Goal: Task Accomplishment & Management: Manage account settings

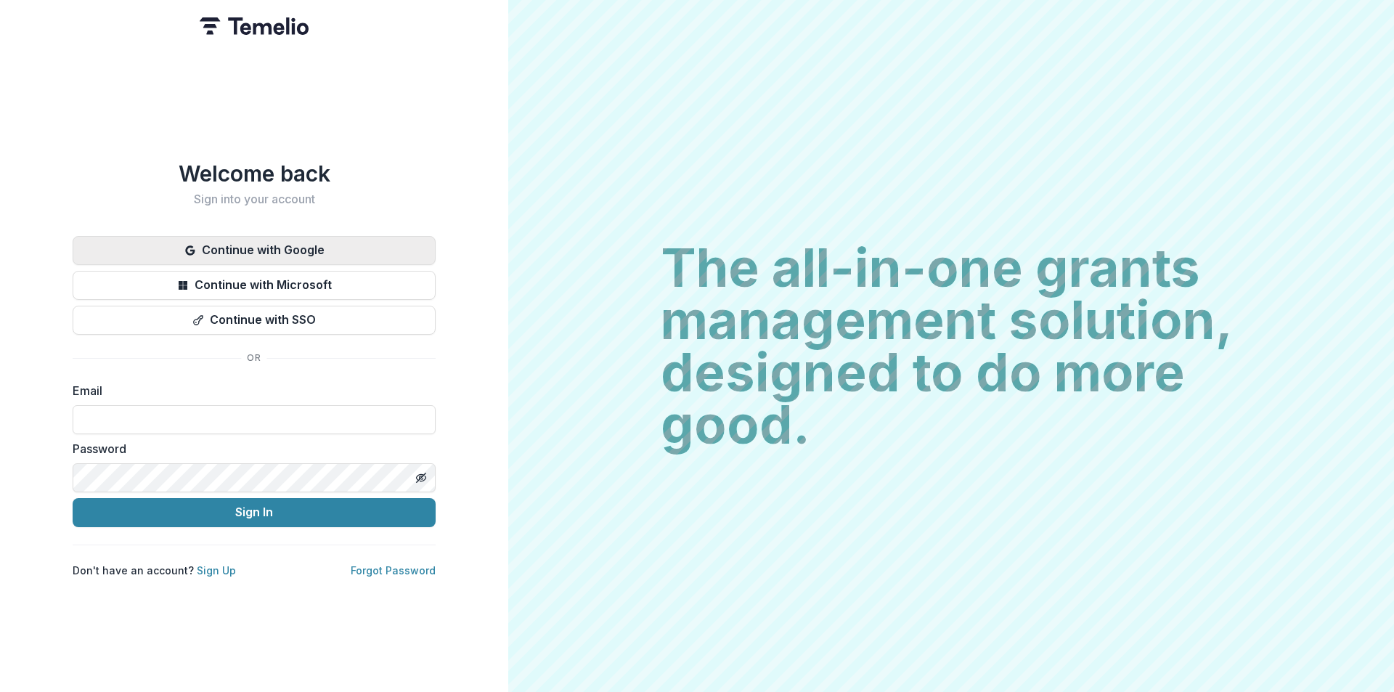
click at [266, 245] on button "Continue with Google" at bounding box center [254, 250] width 363 height 29
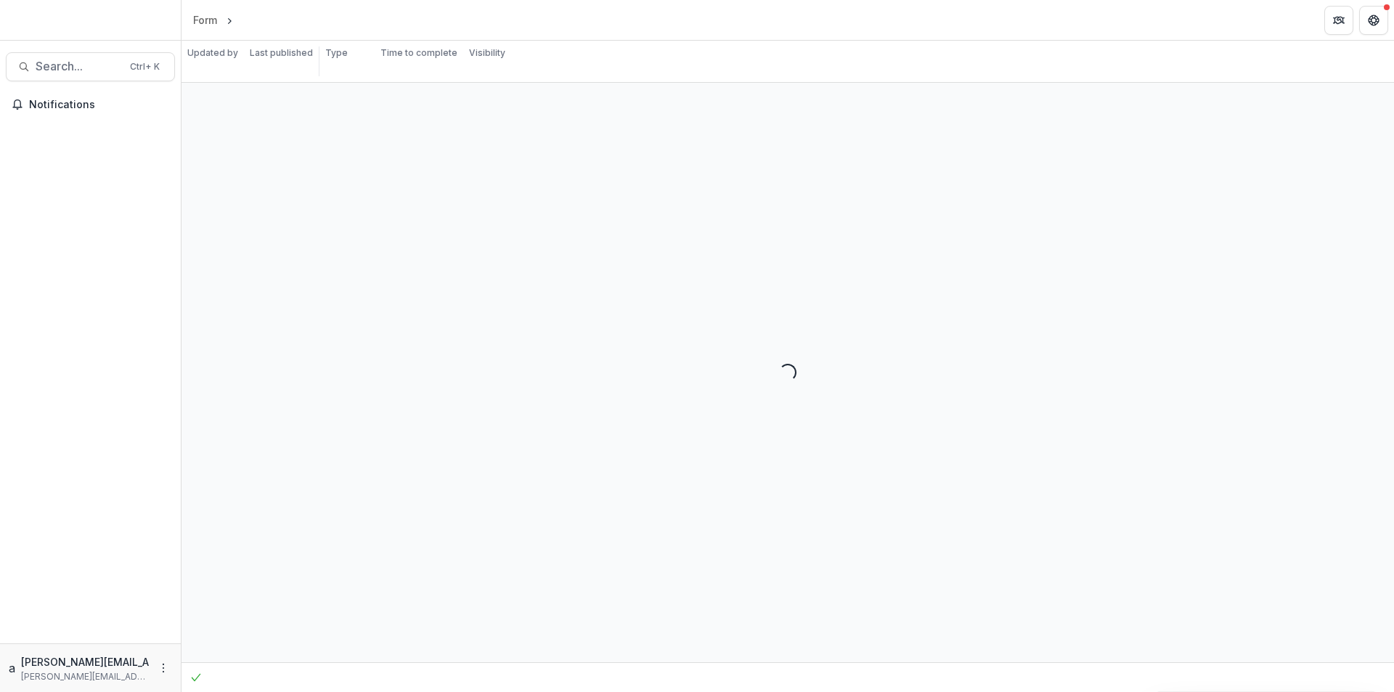
select select "********"
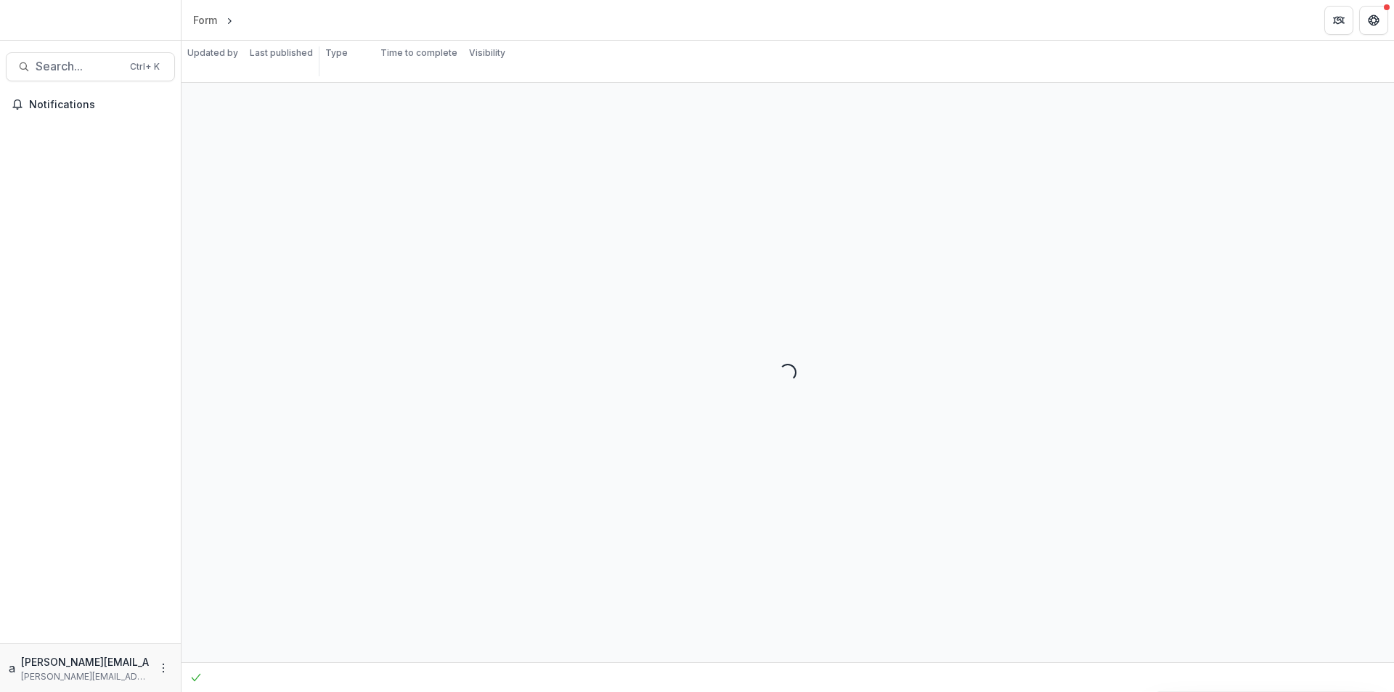
select select "********"
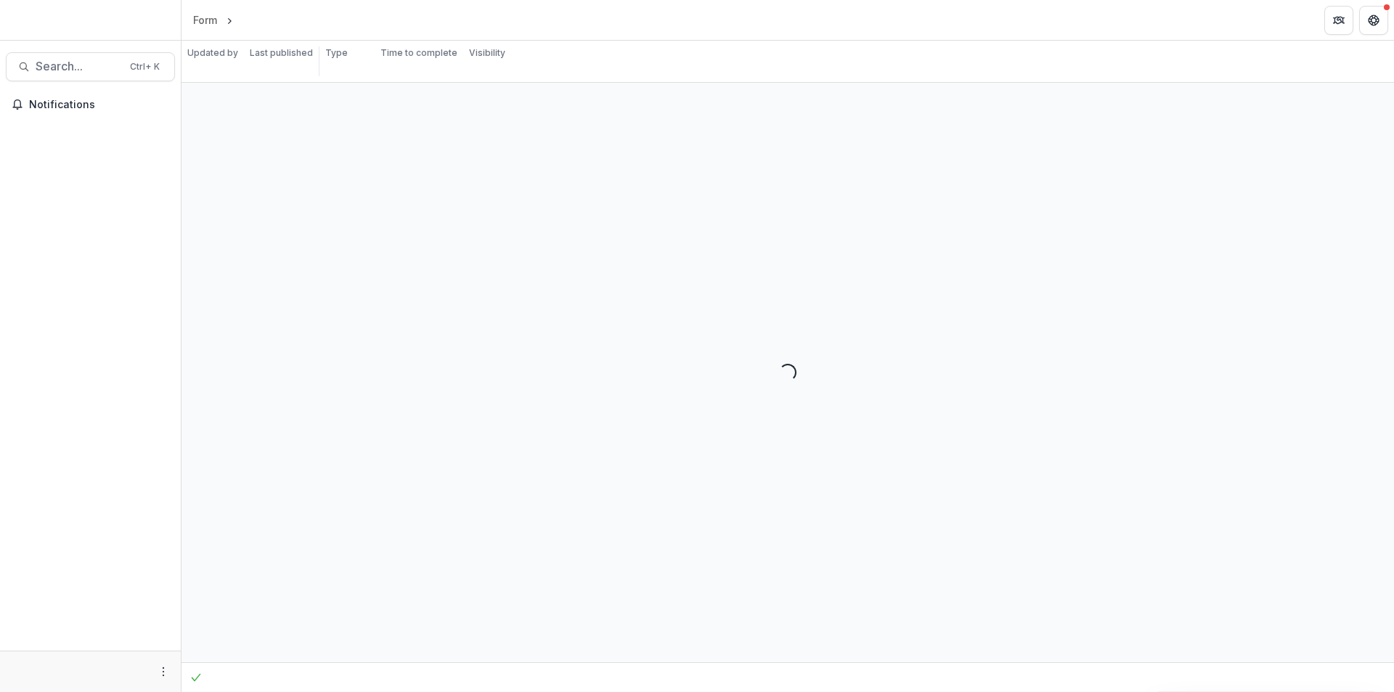
select select "********"
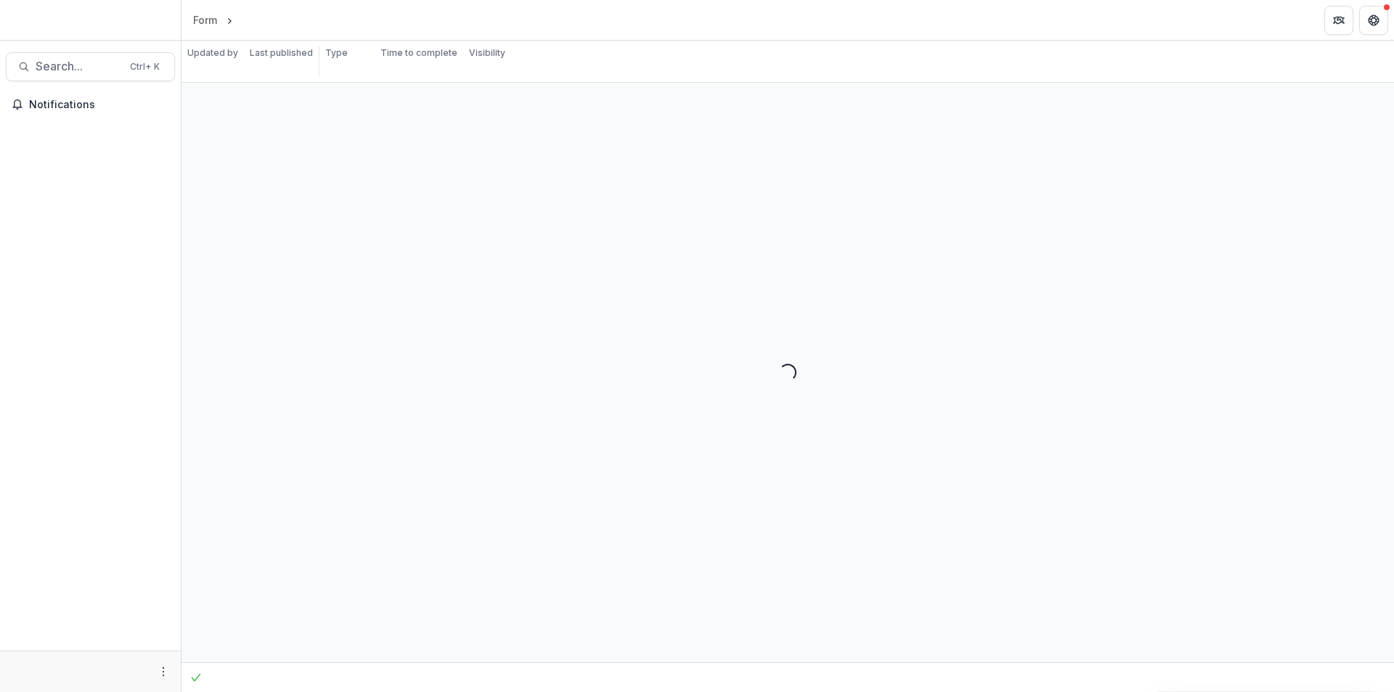
select select "********"
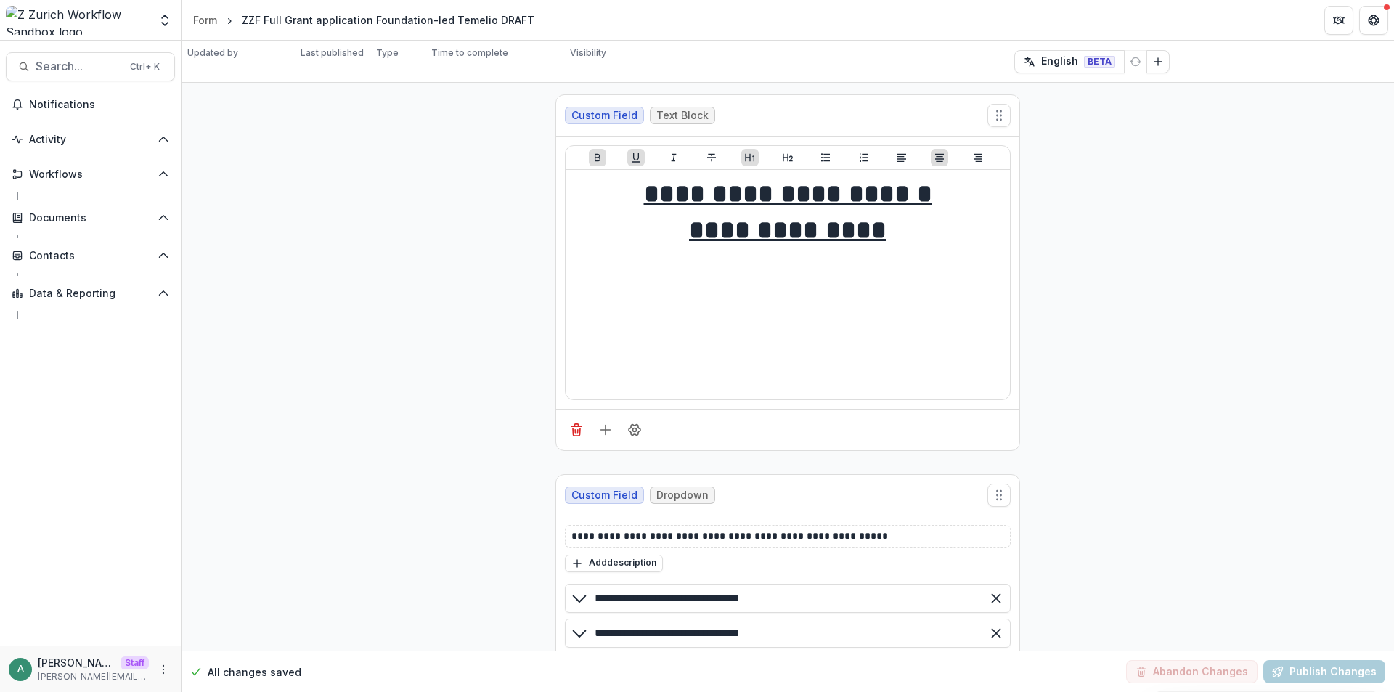
click at [160, 296] on icon "Open Data & Reporting" at bounding box center [164, 294] width 12 height 12
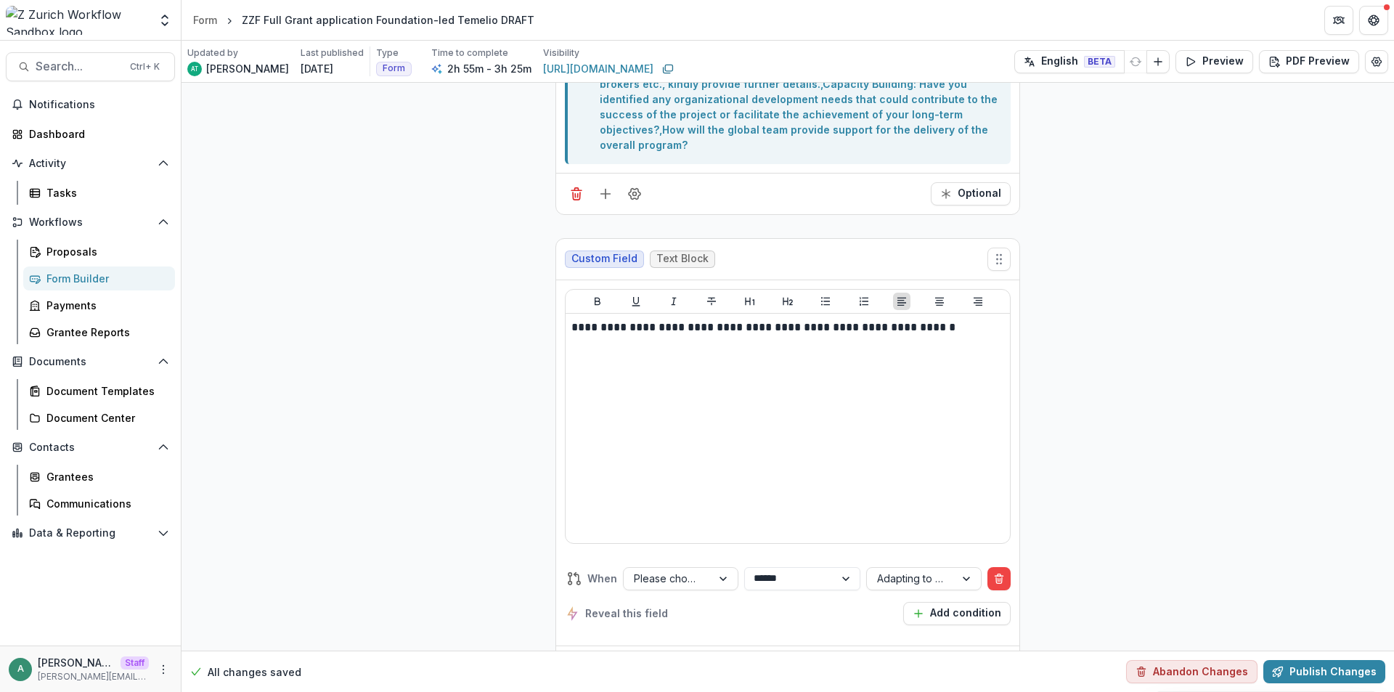
scroll to position [1452, 0]
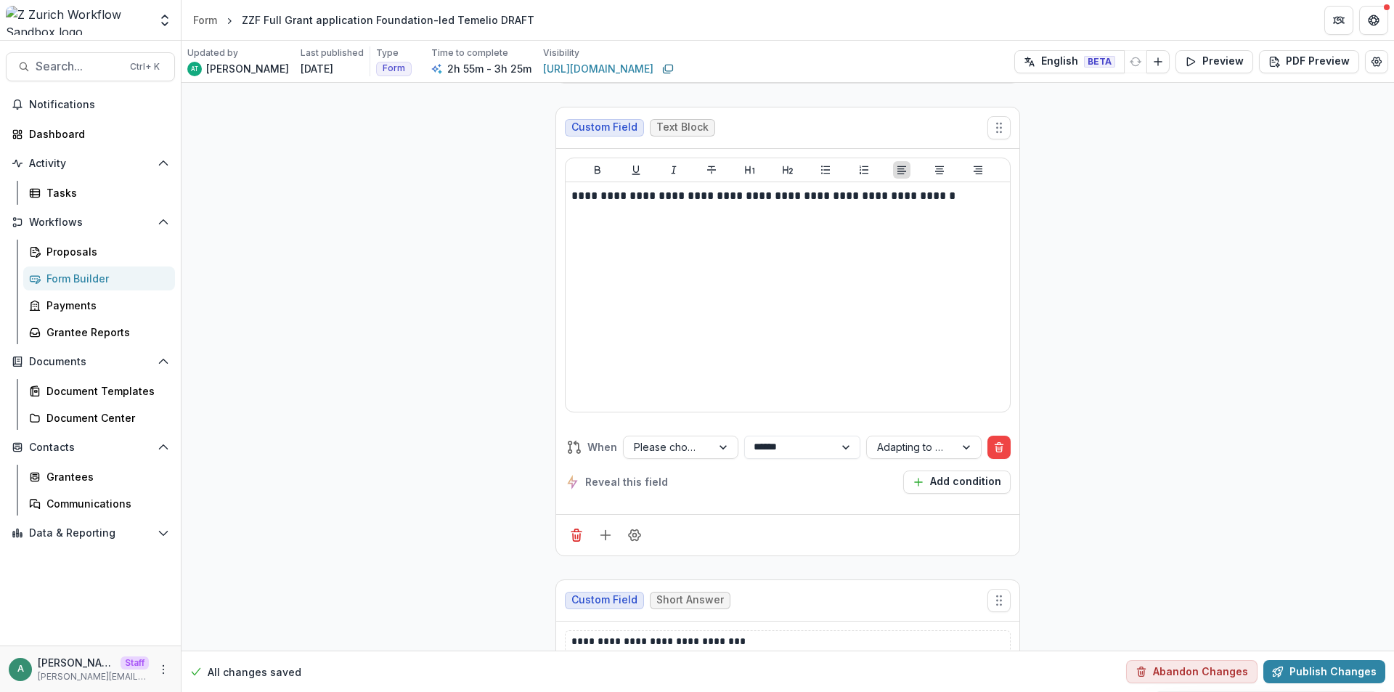
drag, startPoint x: 1191, startPoint y: 184, endPoint x: 1201, endPoint y: 162, distance: 24.4
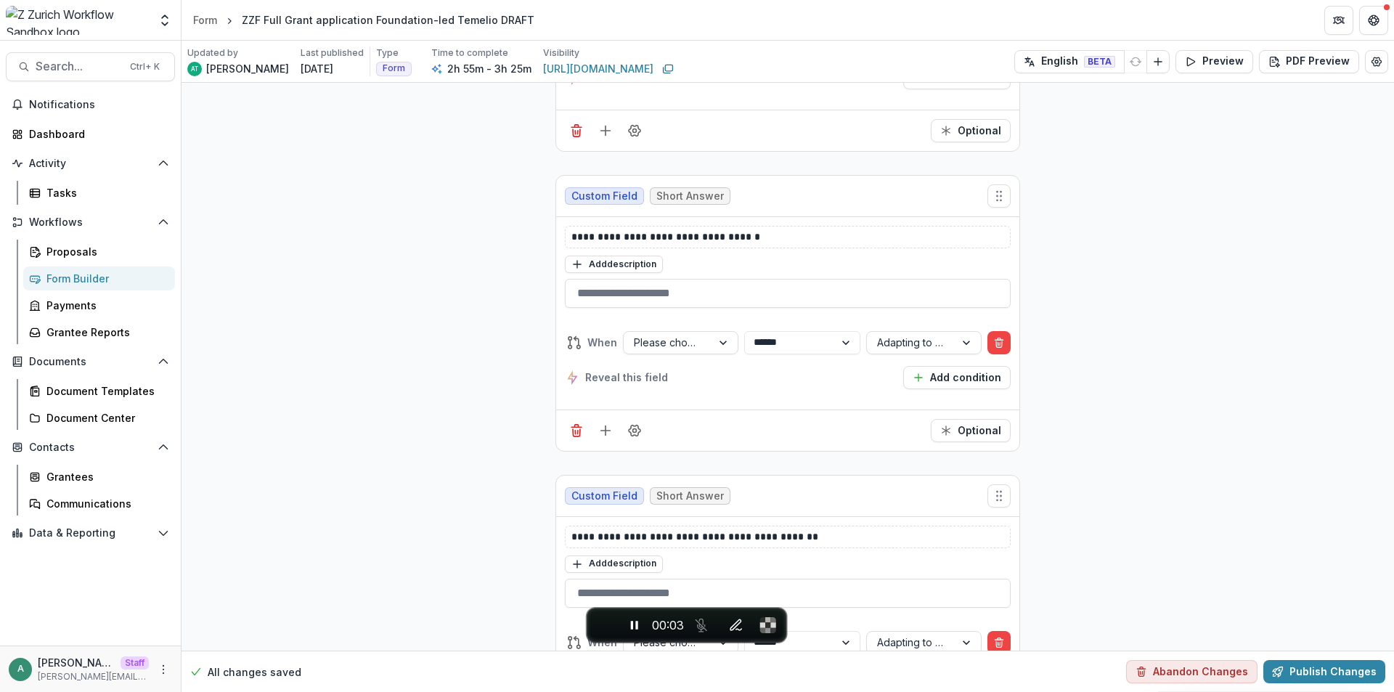
scroll to position [2178, 0]
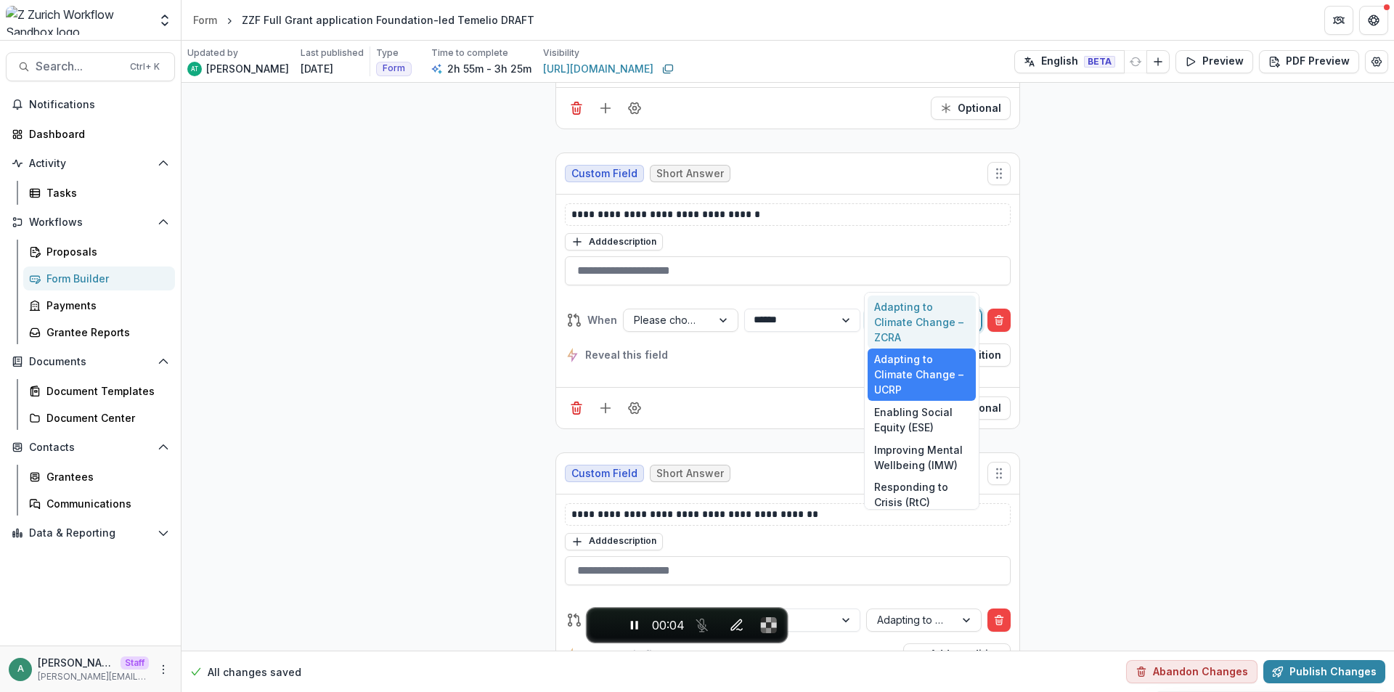
click at [908, 311] on div at bounding box center [911, 320] width 68 height 18
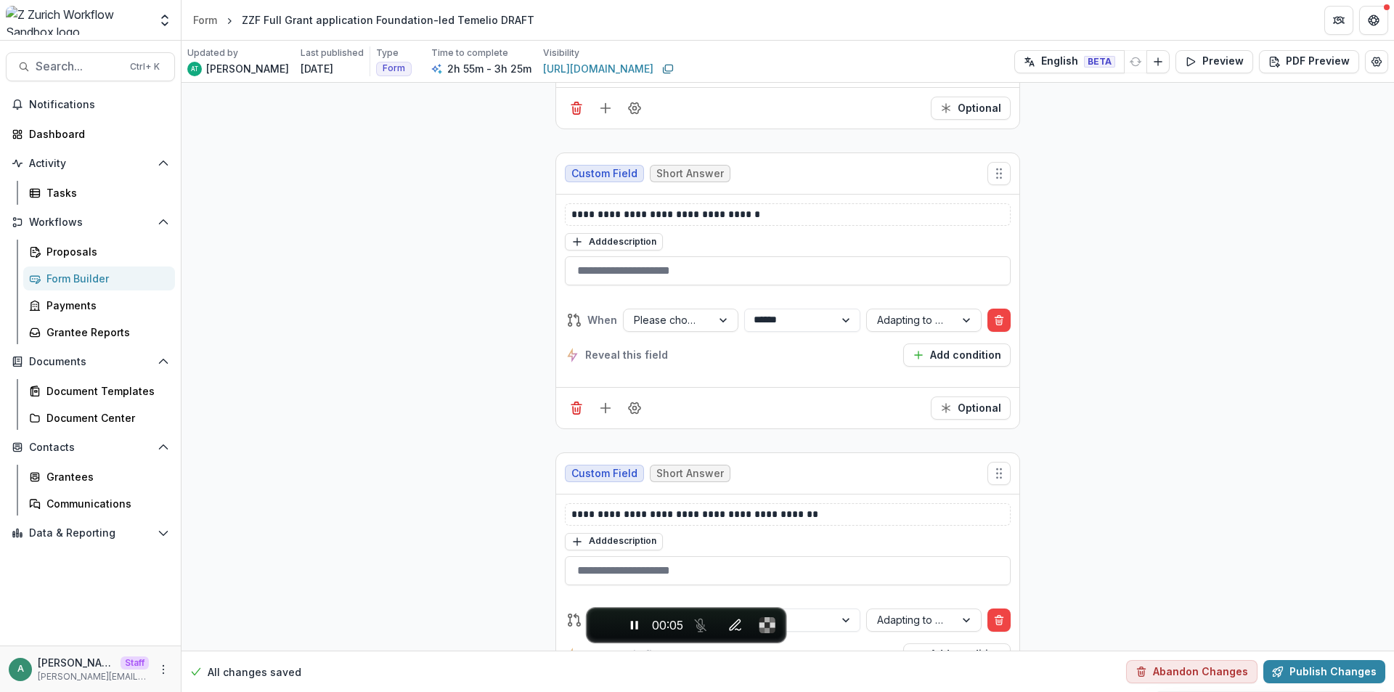
click at [773, 309] on select "**********" at bounding box center [801, 320] width 115 height 23
click at [610, 627] on button "End recording" at bounding box center [604, 625] width 26 height 26
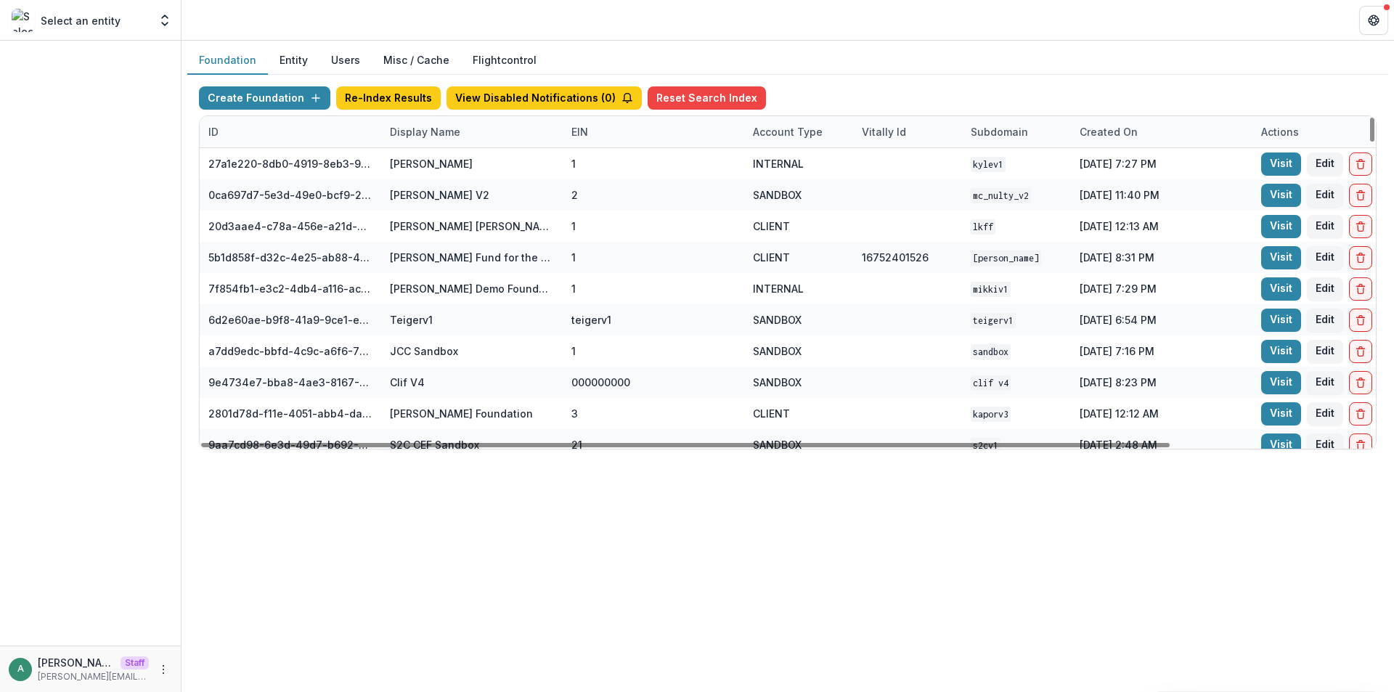
click at [409, 130] on div "Display Name" at bounding box center [425, 131] width 88 height 15
click at [432, 162] on input at bounding box center [471, 164] width 174 height 23
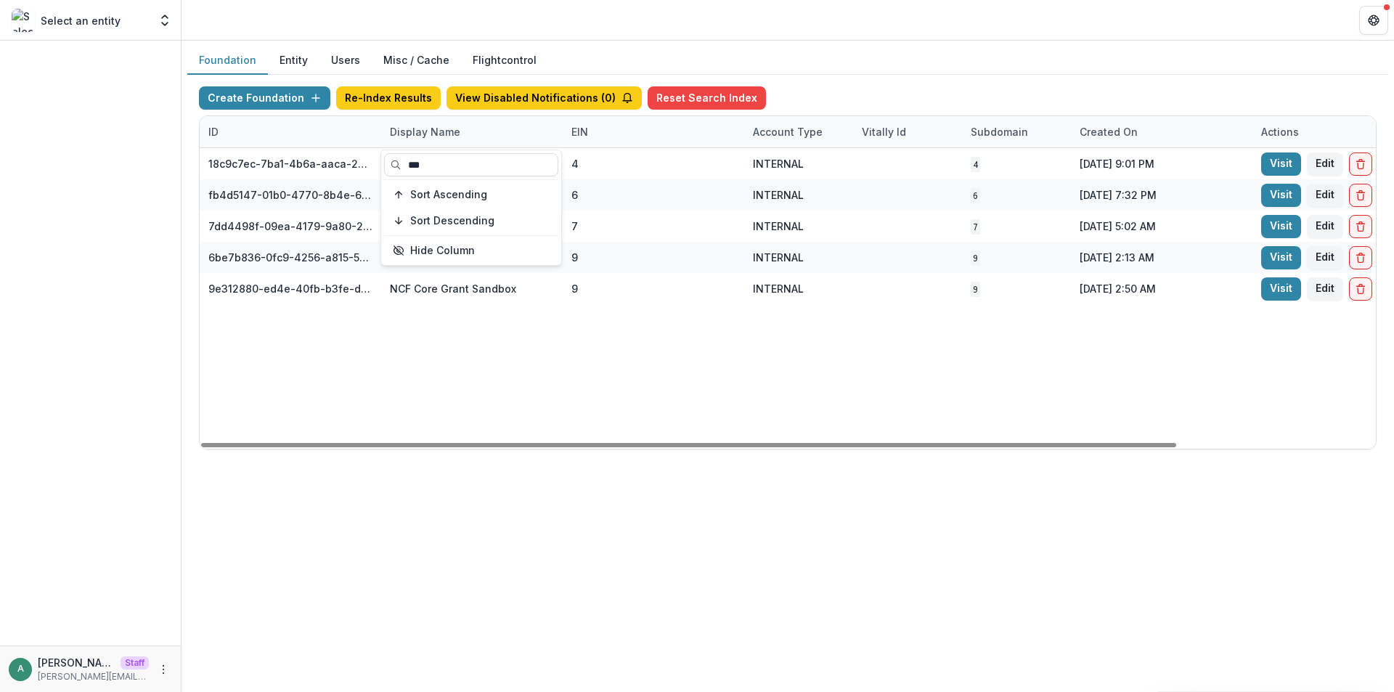
type input "***"
click at [689, 49] on div "Foundation Entity Users Misc / Cache Flightcontrol" at bounding box center [787, 60] width 1201 height 28
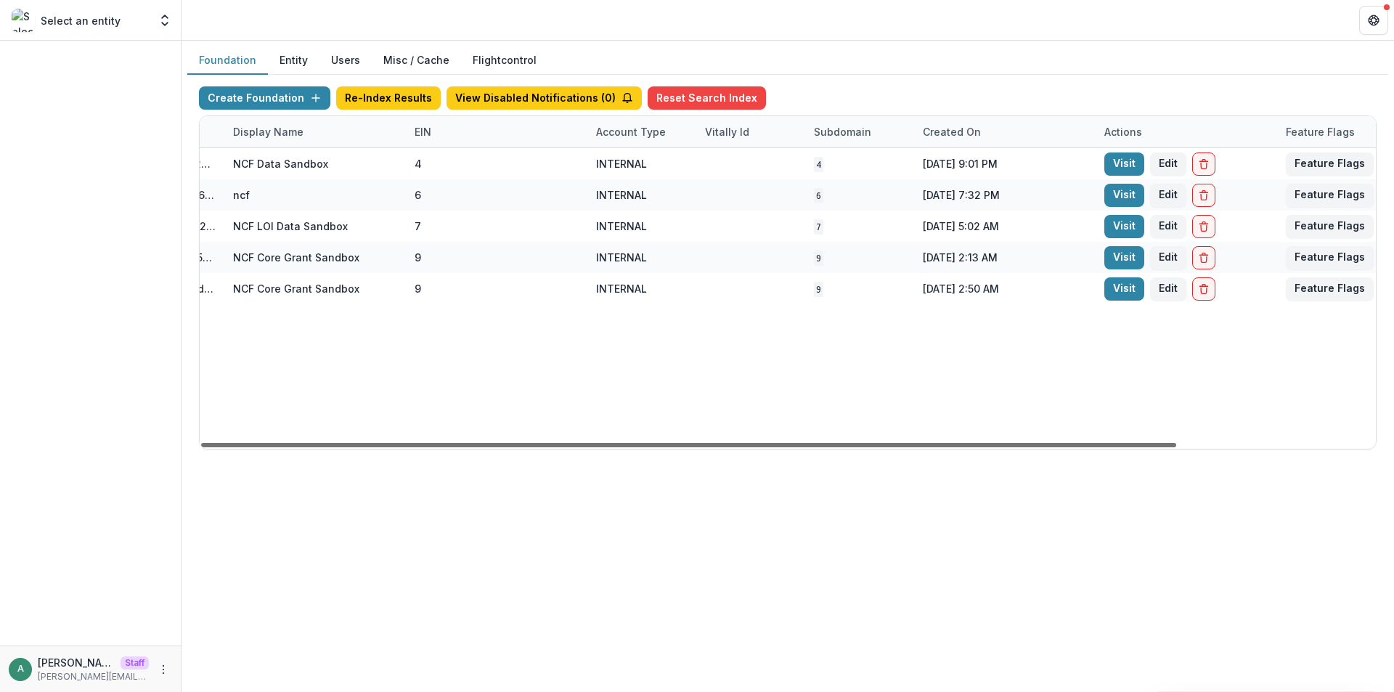
scroll to position [0, 222]
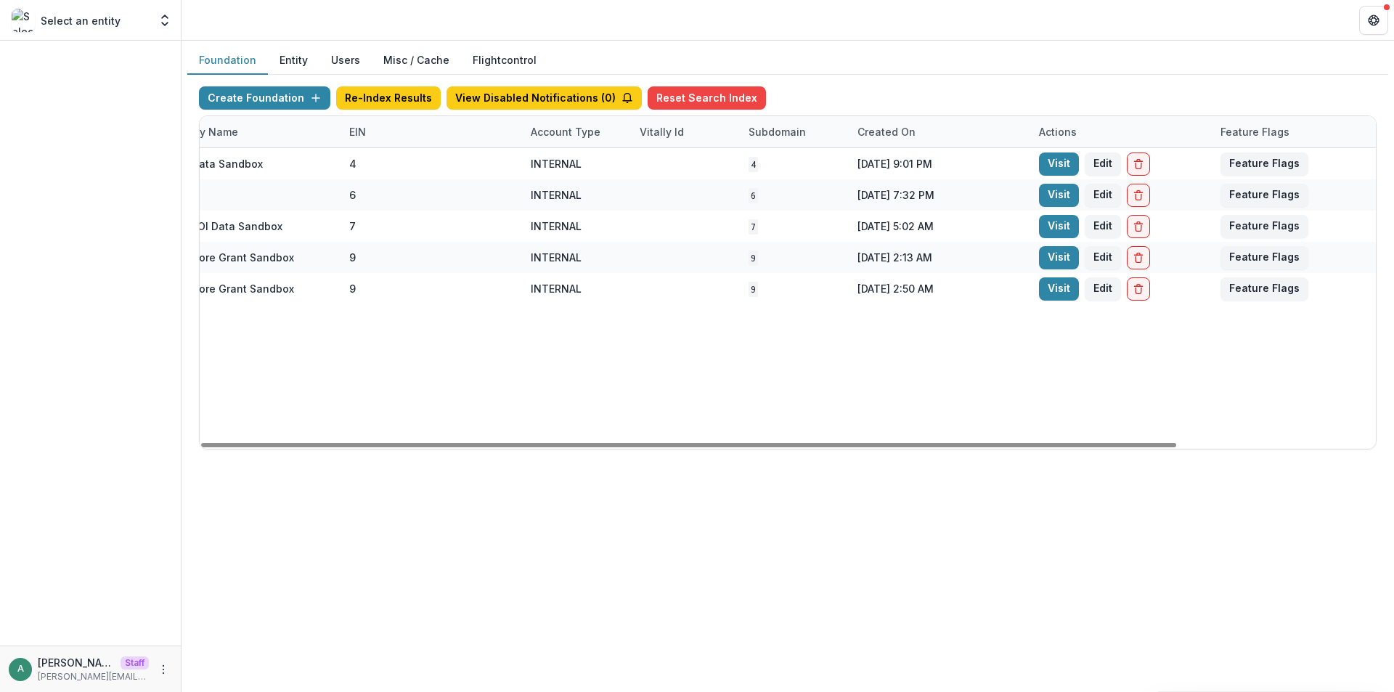
drag, startPoint x: 1091, startPoint y: 444, endPoint x: 1113, endPoint y: 141, distance: 303.5
click at [1176, 443] on div at bounding box center [688, 445] width 975 height 4
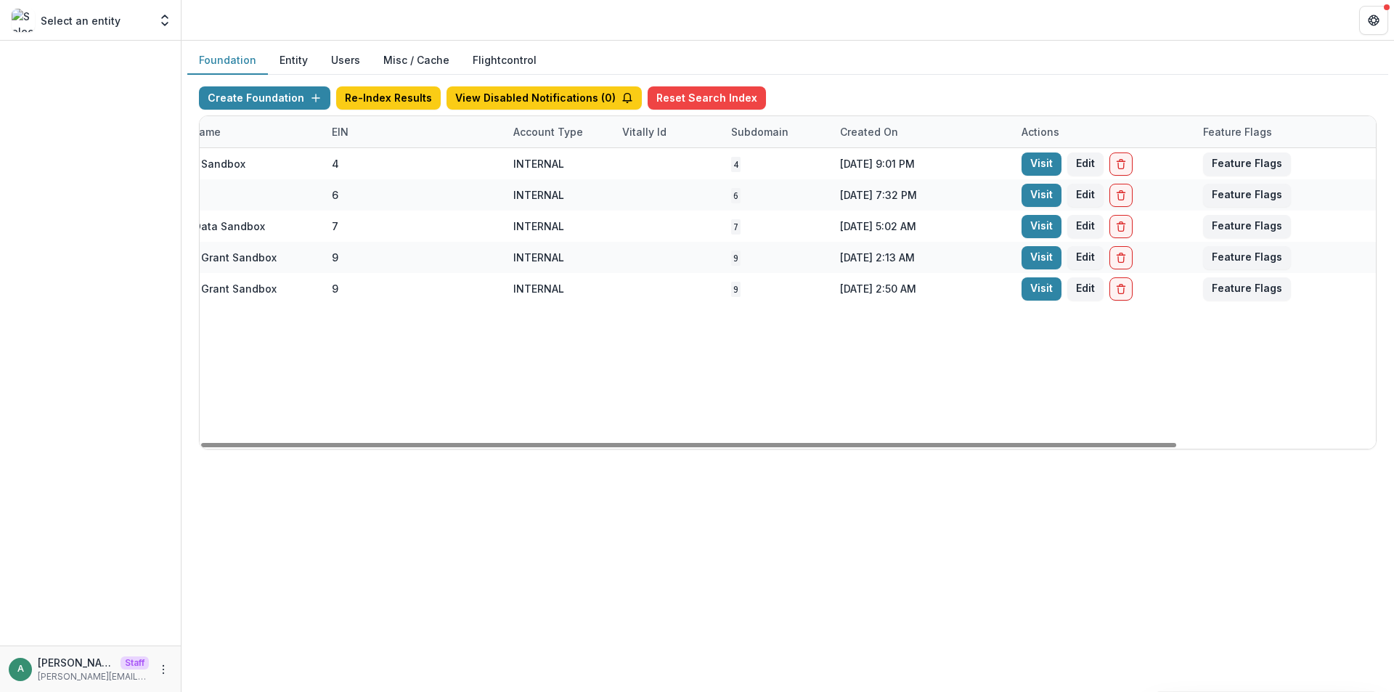
drag, startPoint x: 776, startPoint y: 444, endPoint x: 1128, endPoint y: 380, distance: 357.0
click at [1127, 443] on div at bounding box center [688, 445] width 975 height 4
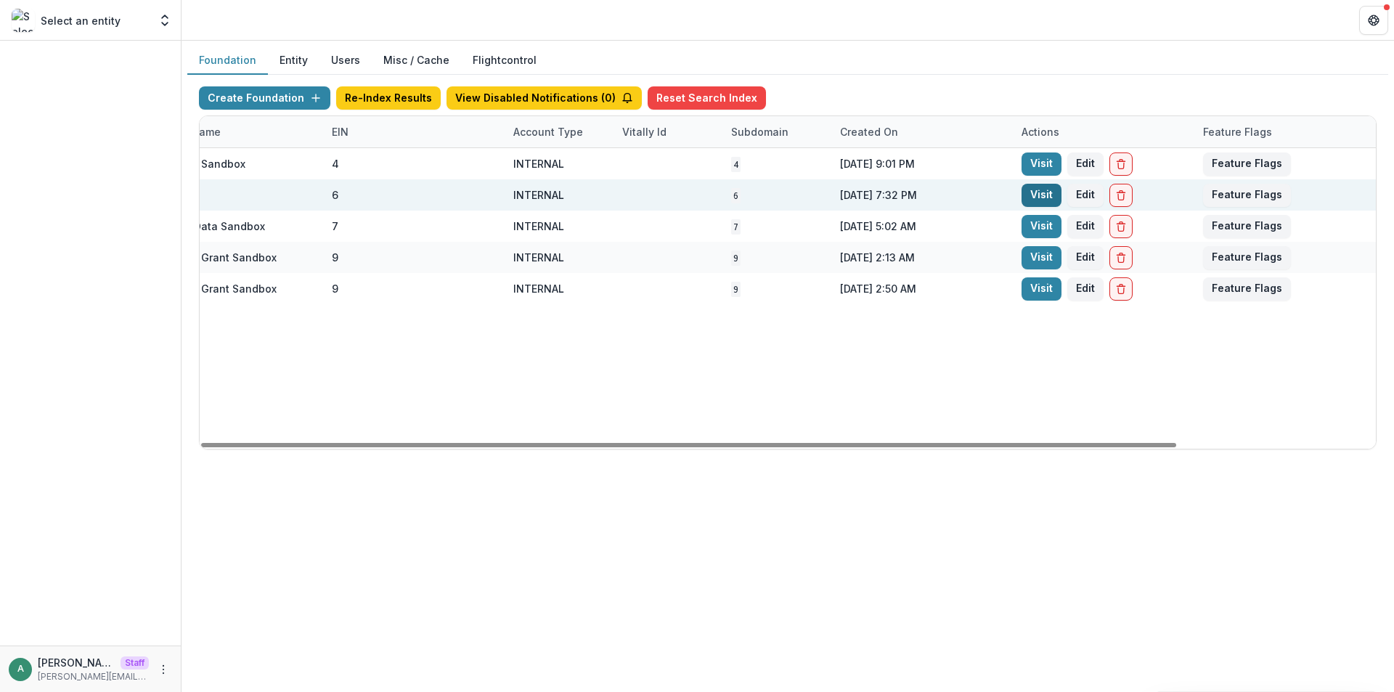
click at [1024, 194] on link "Visit" at bounding box center [1042, 195] width 40 height 23
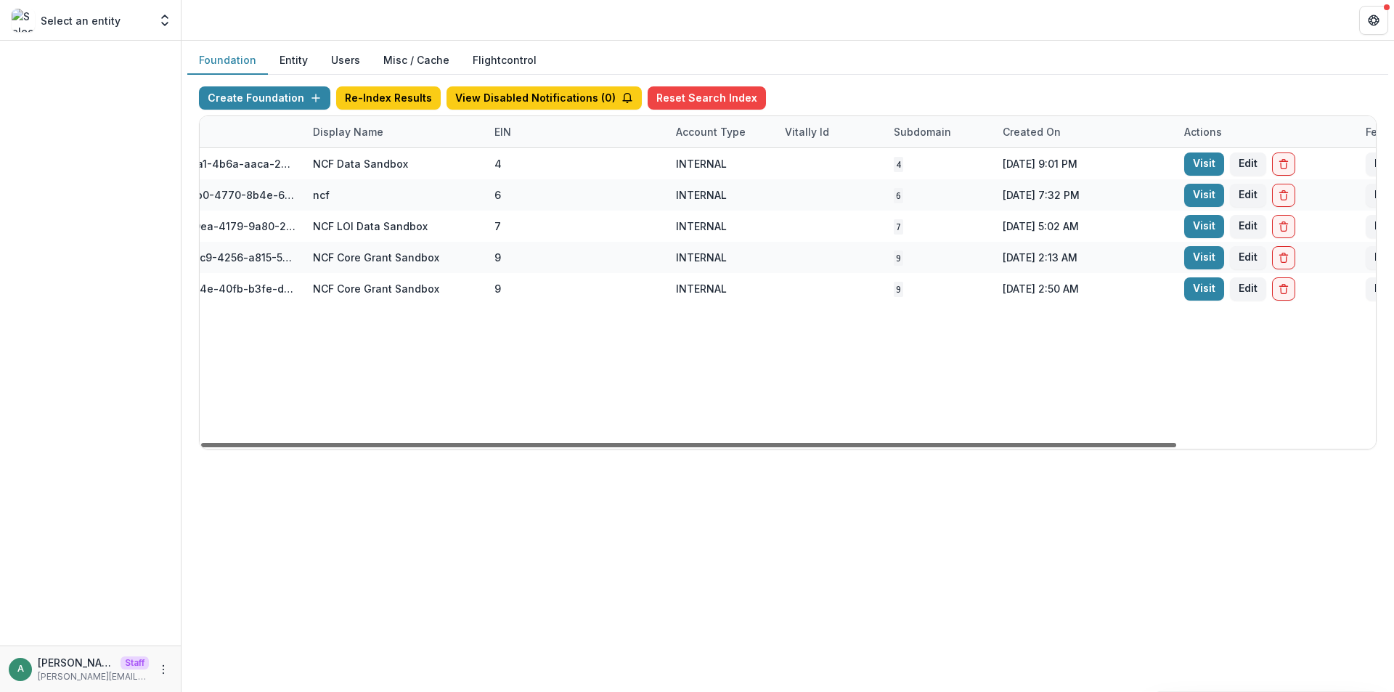
scroll to position [0, 0]
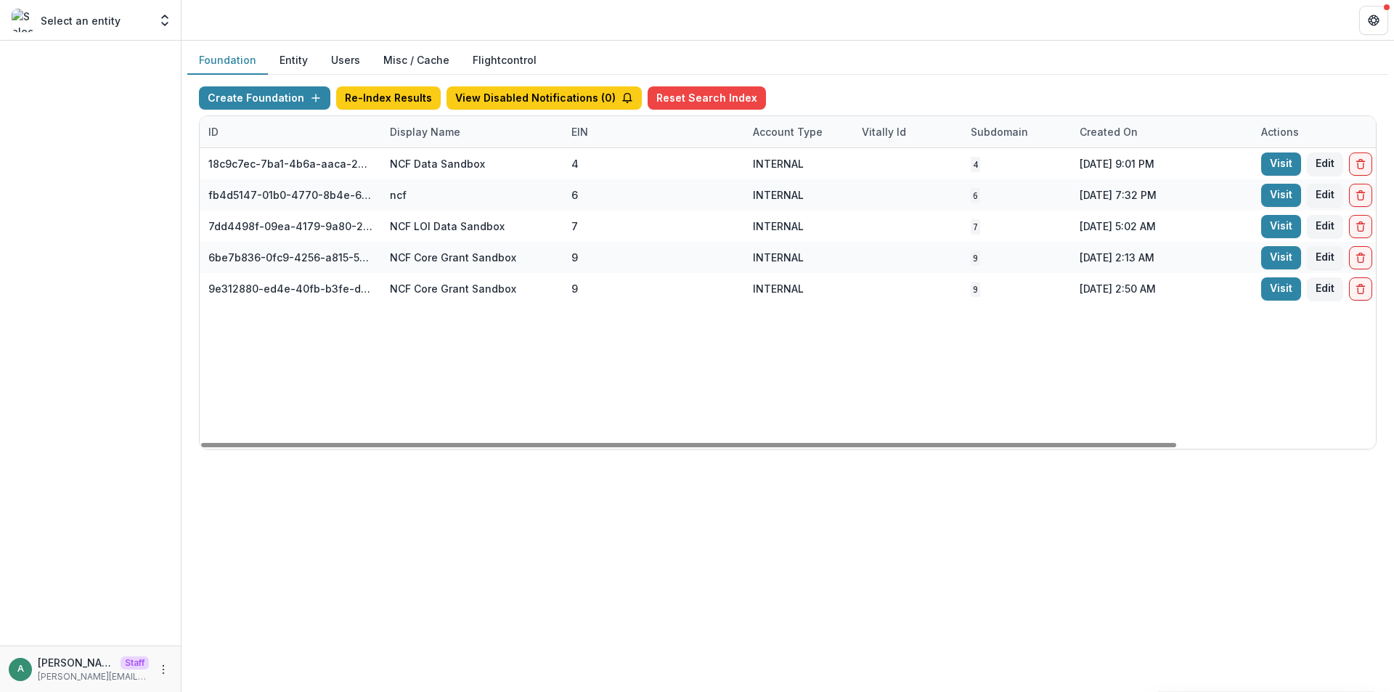
drag, startPoint x: 783, startPoint y: 444, endPoint x: 232, endPoint y: 389, distance: 553.8
click at [253, 443] on div at bounding box center [688, 445] width 975 height 4
click at [495, 125] on div "Display Name" at bounding box center [472, 131] width 182 height 31
drag, startPoint x: 475, startPoint y: 164, endPoint x: 391, endPoint y: 174, distance: 84.8
click at [391, 174] on input "***" at bounding box center [471, 164] width 174 height 23
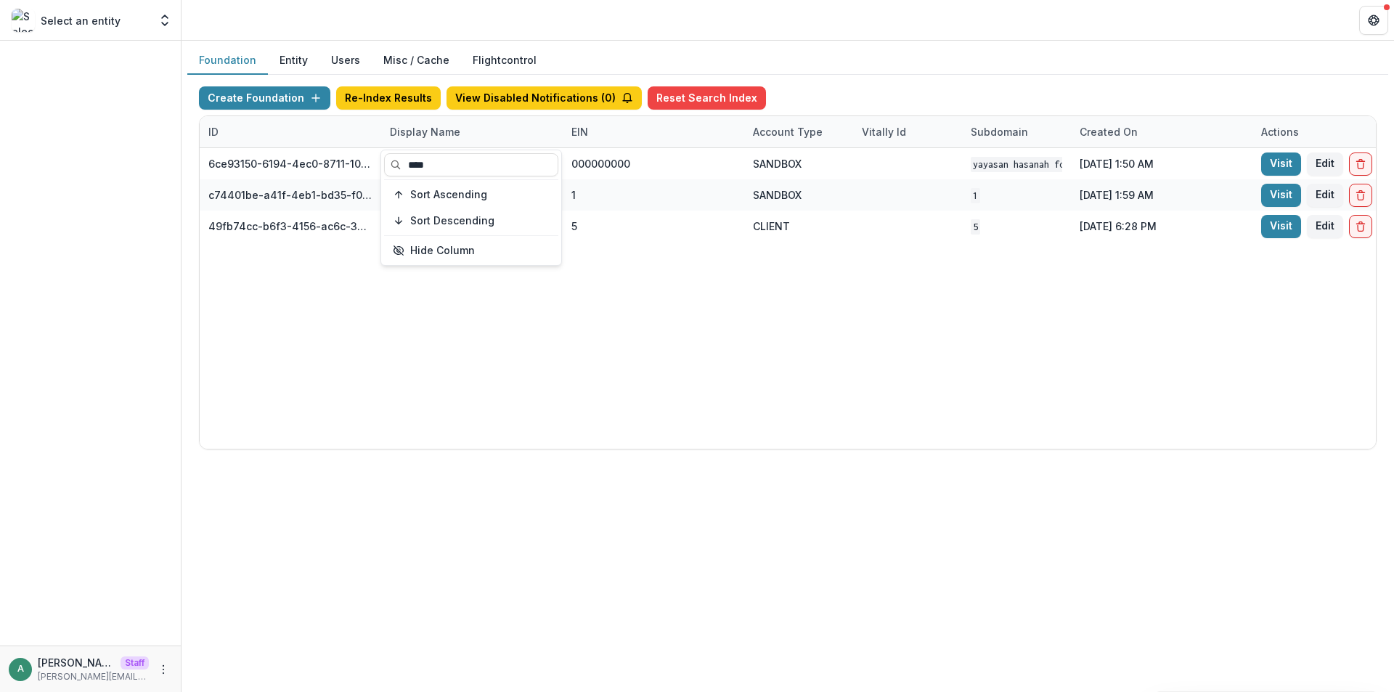
type input "****"
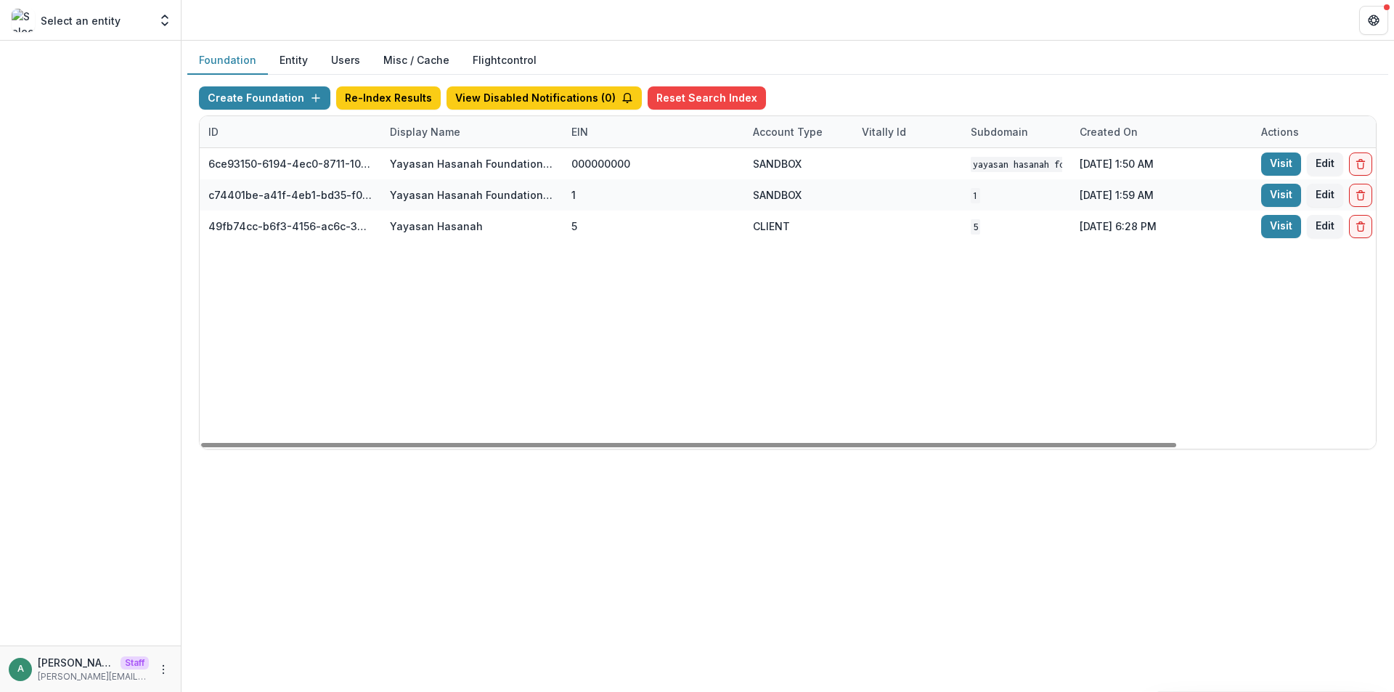
click at [555, 395] on div "6ce93150-6194-4ec0-8711-10eea11397ba Yayasan Hasanah Foundation v1 000000000 SA…" at bounding box center [908, 298] width 1416 height 301
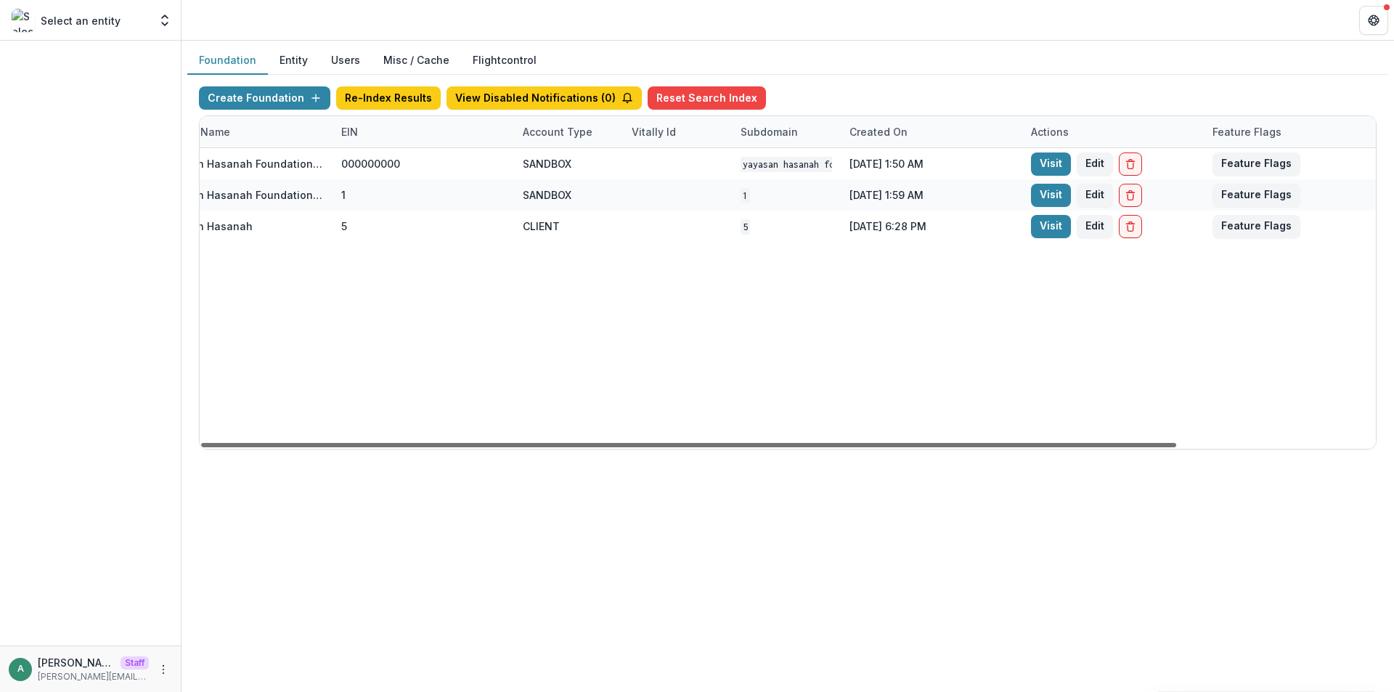
scroll to position [0, 240]
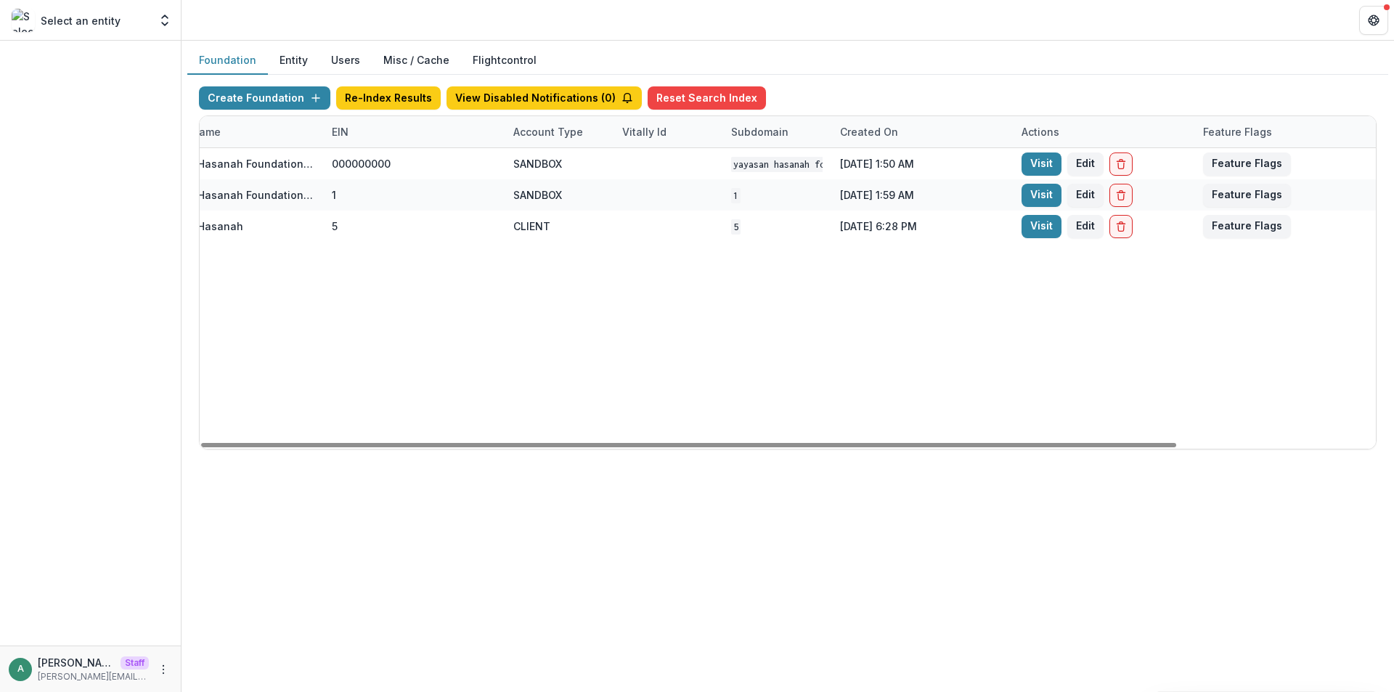
drag, startPoint x: 697, startPoint y: 446, endPoint x: 1024, endPoint y: 436, distance: 327.6
click at [1022, 443] on div at bounding box center [688, 445] width 975 height 4
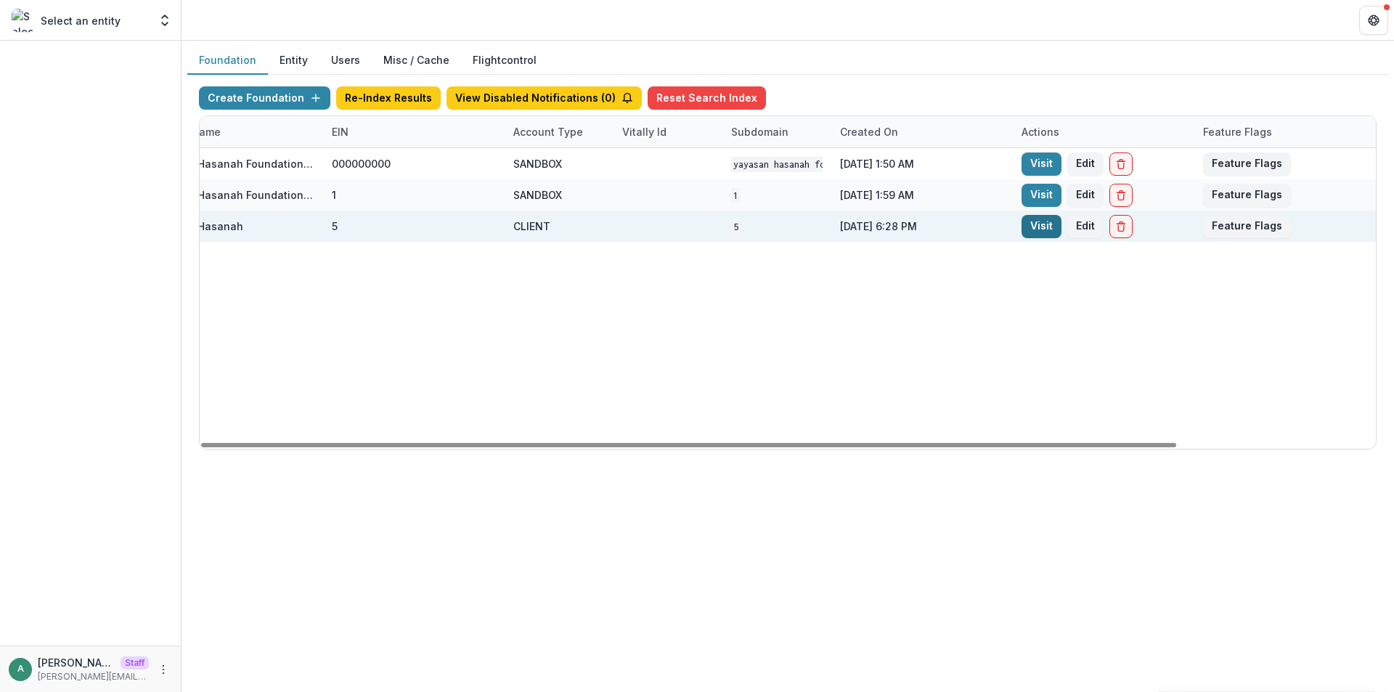
click at [1046, 227] on link "Visit" at bounding box center [1042, 226] width 40 height 23
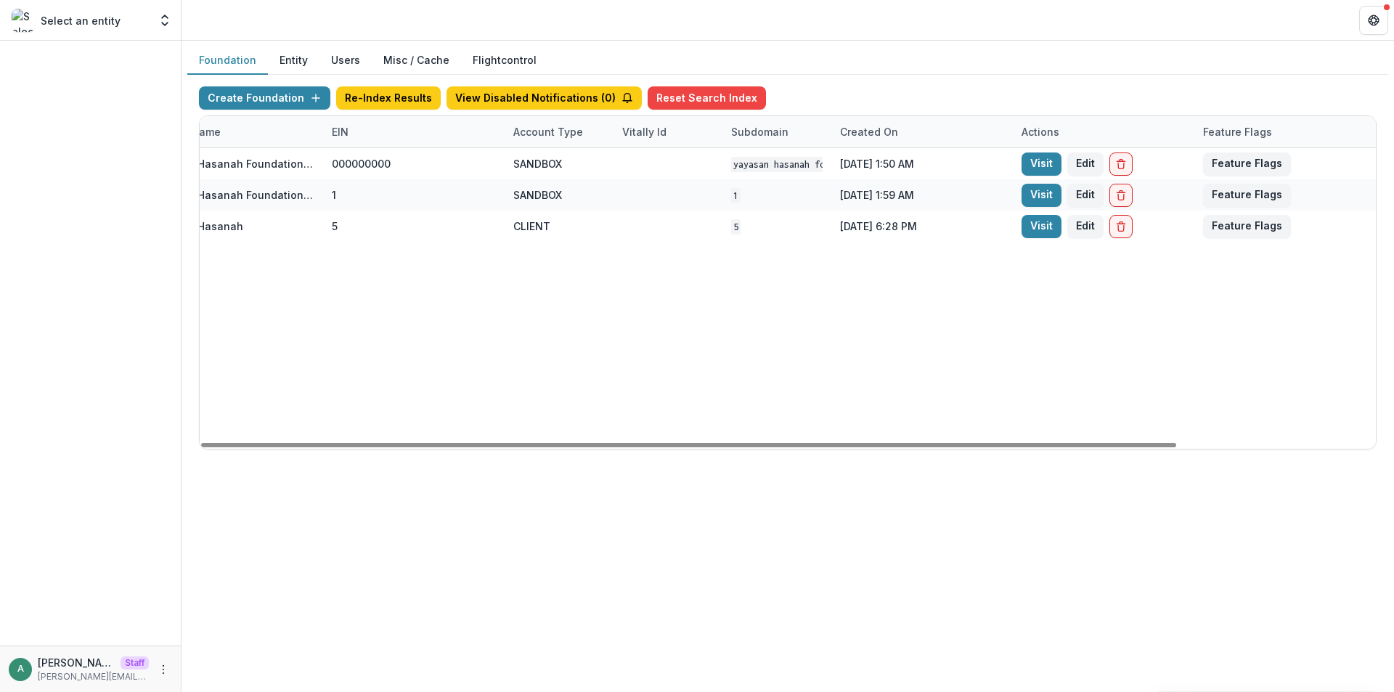
click at [337, 141] on div "EIN" at bounding box center [414, 131] width 182 height 31
click at [396, 162] on input at bounding box center [413, 164] width 174 height 23
click at [505, 352] on div "6ce93150-6194-4ec0-8711-10eea11397ba Yayasan Hasanah Foundation v1 000000000 SA…" at bounding box center [668, 298] width 1416 height 301
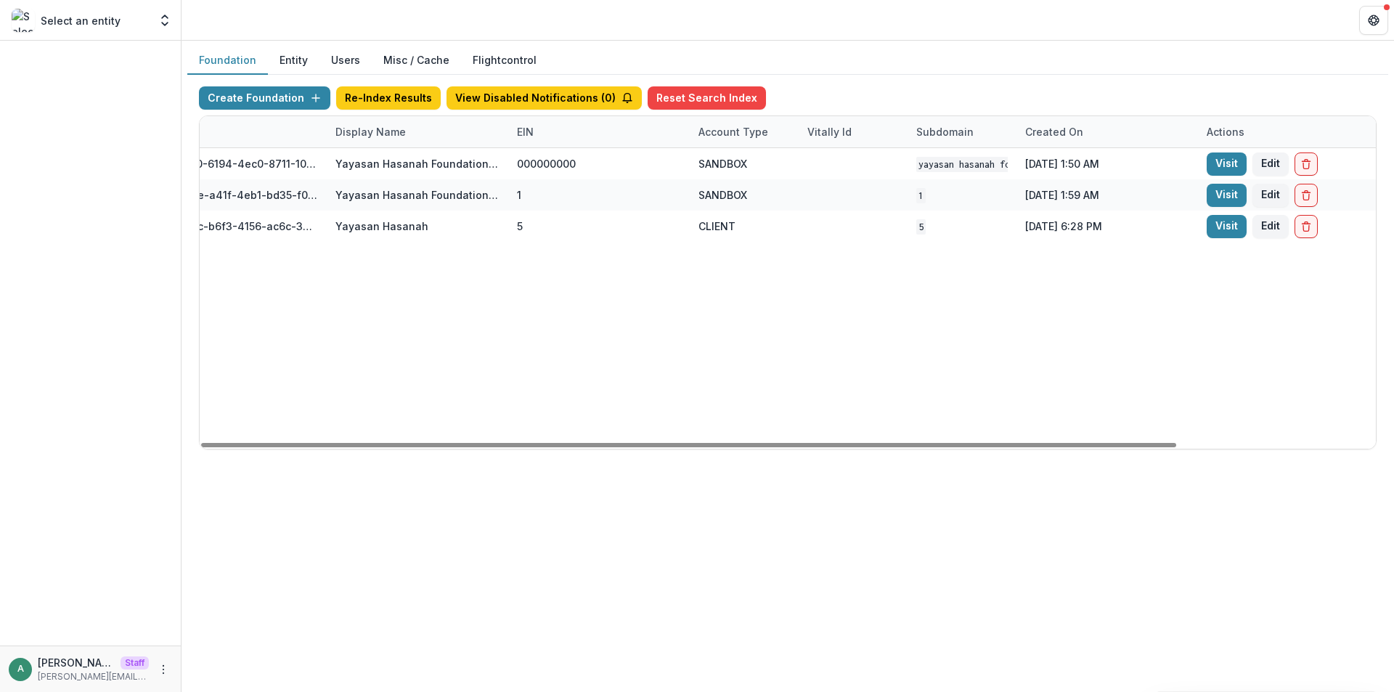
scroll to position [0, 20]
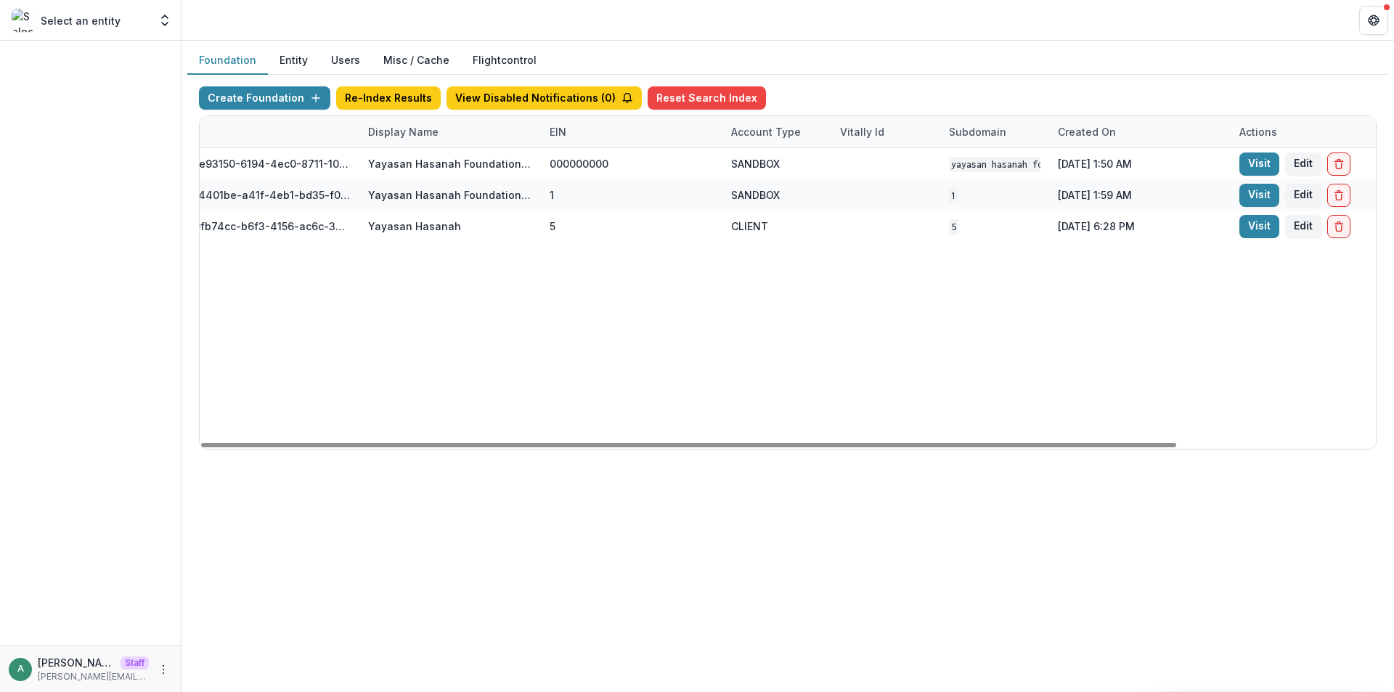
drag, startPoint x: 497, startPoint y: 440, endPoint x: 349, endPoint y: 383, distance: 158.8
click at [337, 443] on div at bounding box center [688, 445] width 975 height 4
click at [412, 129] on div "Display Name" at bounding box center [406, 131] width 88 height 15
drag, startPoint x: 415, startPoint y: 171, endPoint x: 397, endPoint y: 174, distance: 18.4
click at [397, 174] on input "****" at bounding box center [451, 164] width 174 height 23
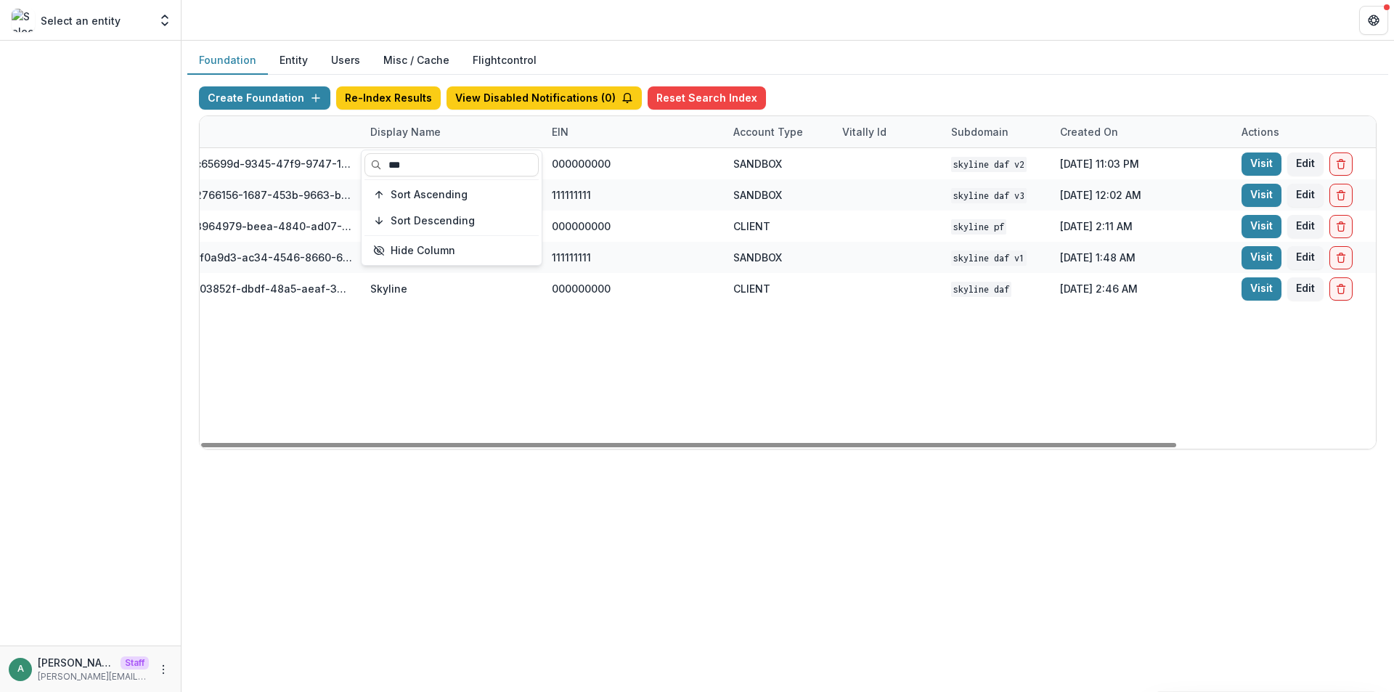
type input "***"
click at [523, 395] on div "2c65699d-9345-47f9-9747-12d930ad2536 Skyline DAF V2 000000000 SANDBOX Skyline D…" at bounding box center [888, 298] width 1416 height 301
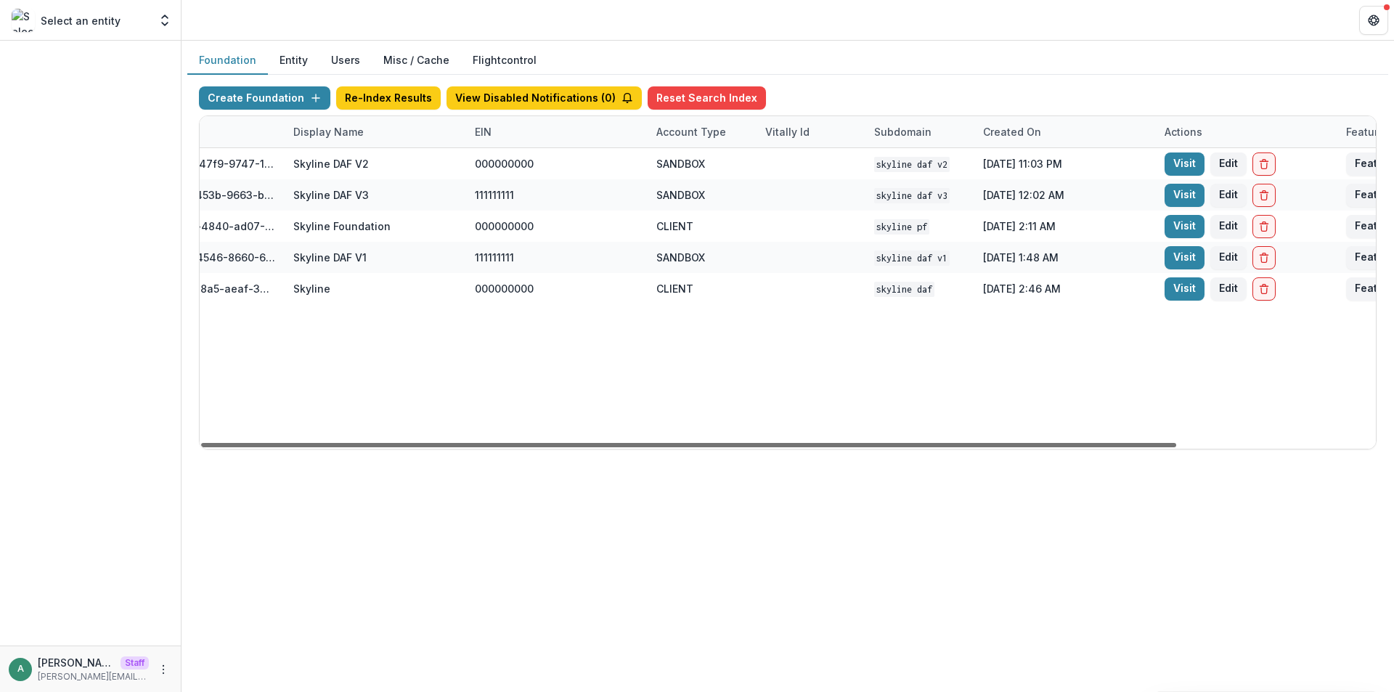
scroll to position [0, 240]
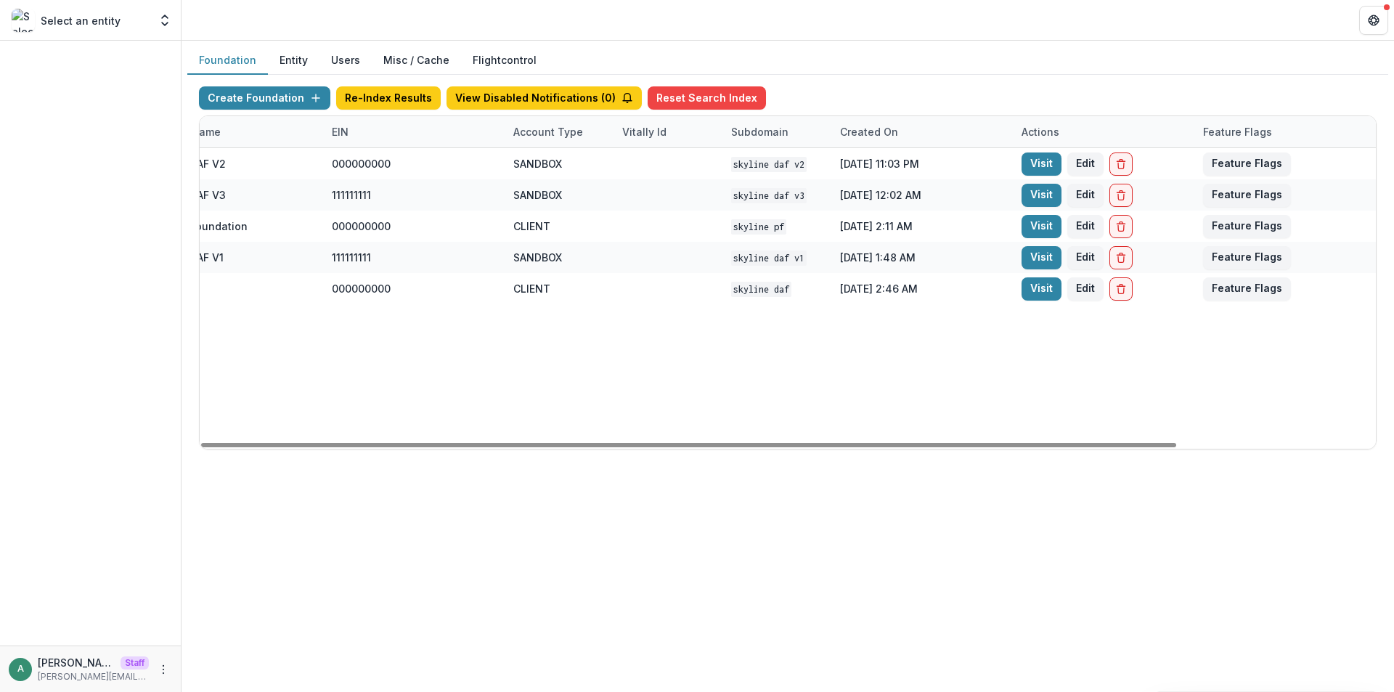
drag, startPoint x: 664, startPoint y: 448, endPoint x: 989, endPoint y: 403, distance: 328.4
click at [973, 443] on div at bounding box center [688, 445] width 975 height 4
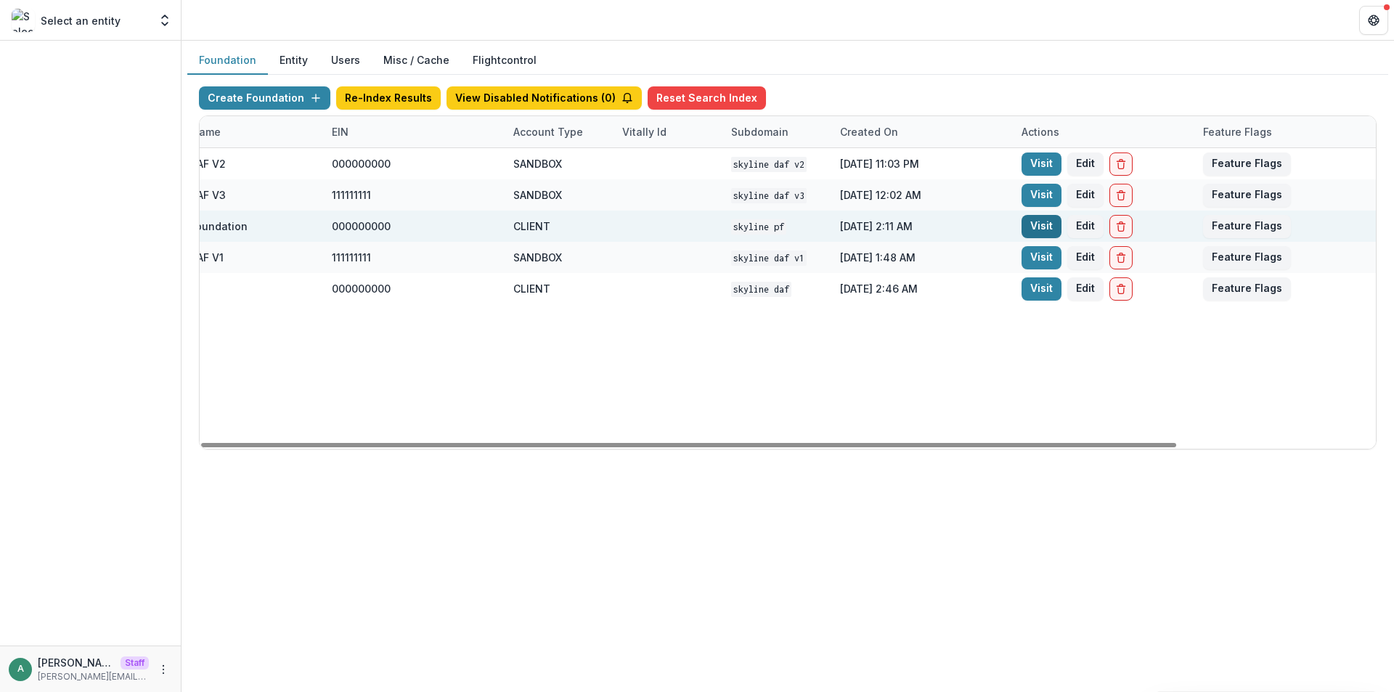
click at [1045, 228] on link "Visit" at bounding box center [1042, 226] width 40 height 23
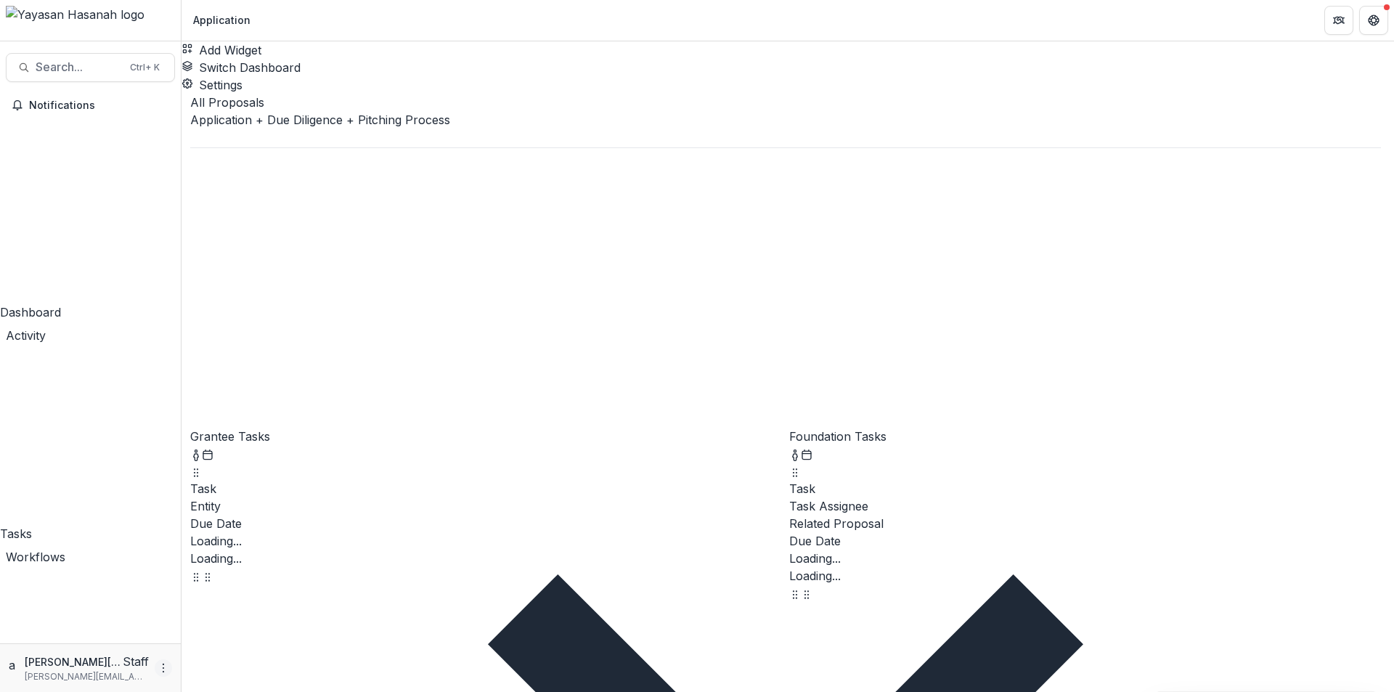
click at [163, 664] on circle "More" at bounding box center [163, 664] width 1 height 1
click at [233, 639] on link "User Settings" at bounding box center [259, 639] width 155 height 24
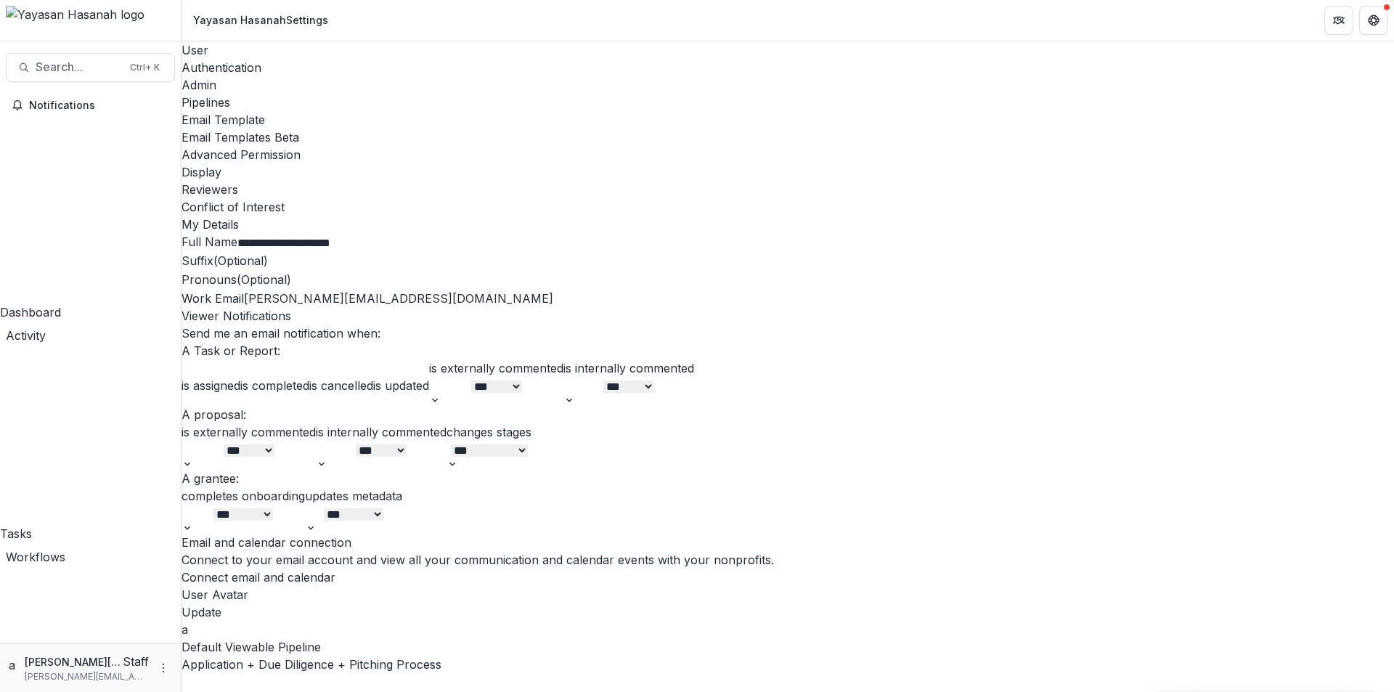
click at [711, 146] on div "Advanced Permission" at bounding box center [788, 154] width 1213 height 17
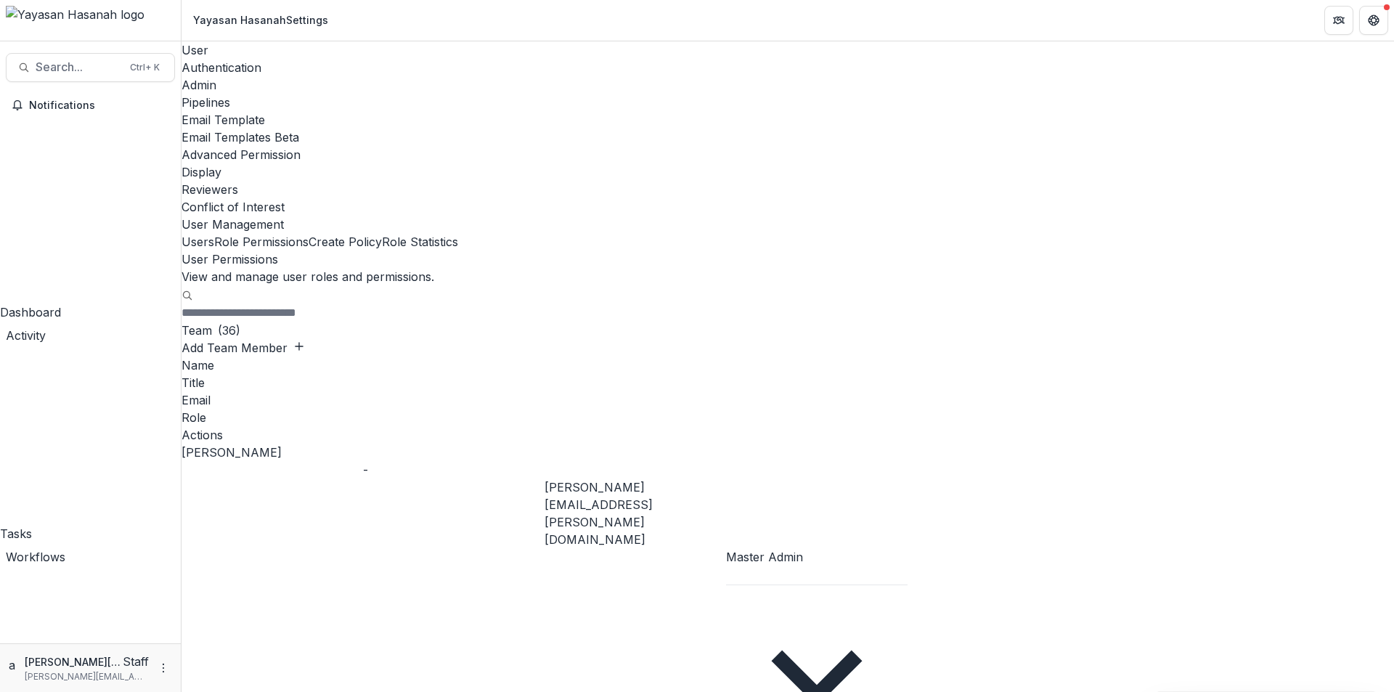
click at [309, 233] on button "Role Permissions" at bounding box center [261, 241] width 94 height 17
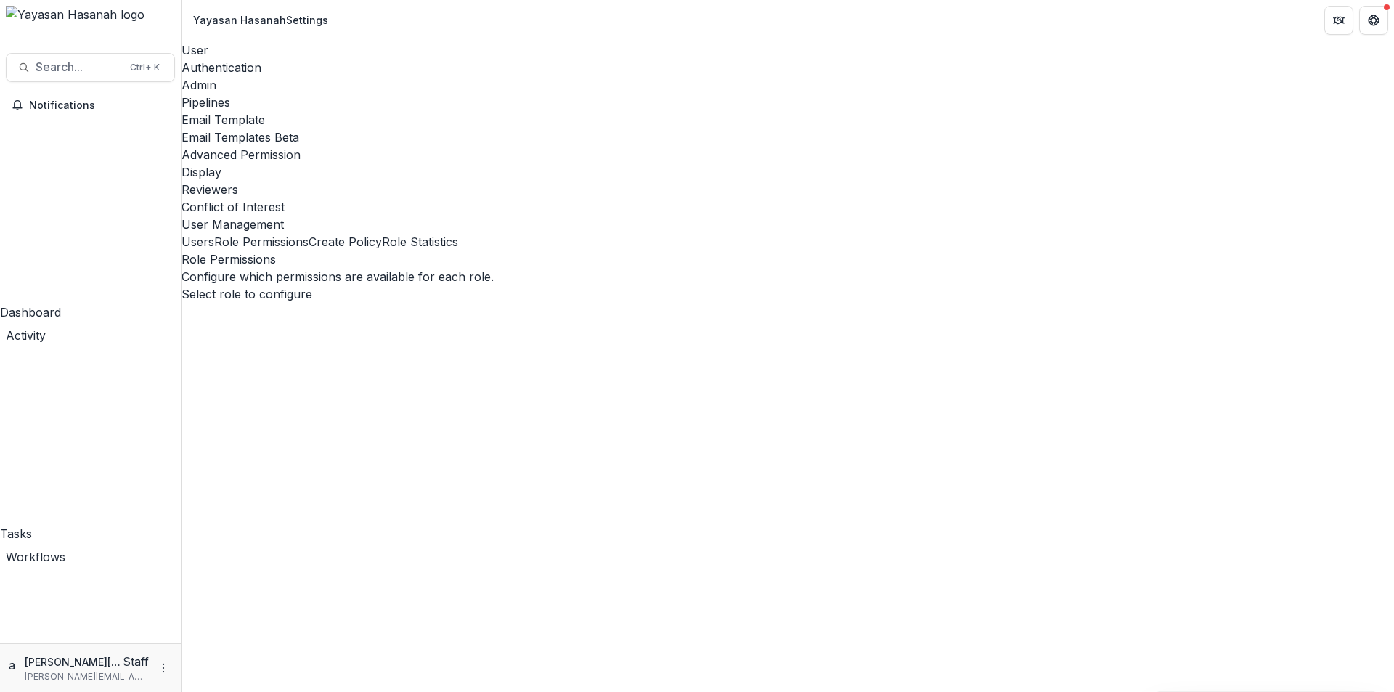
click at [335, 303] on div at bounding box center [788, 312] width 1213 height 19
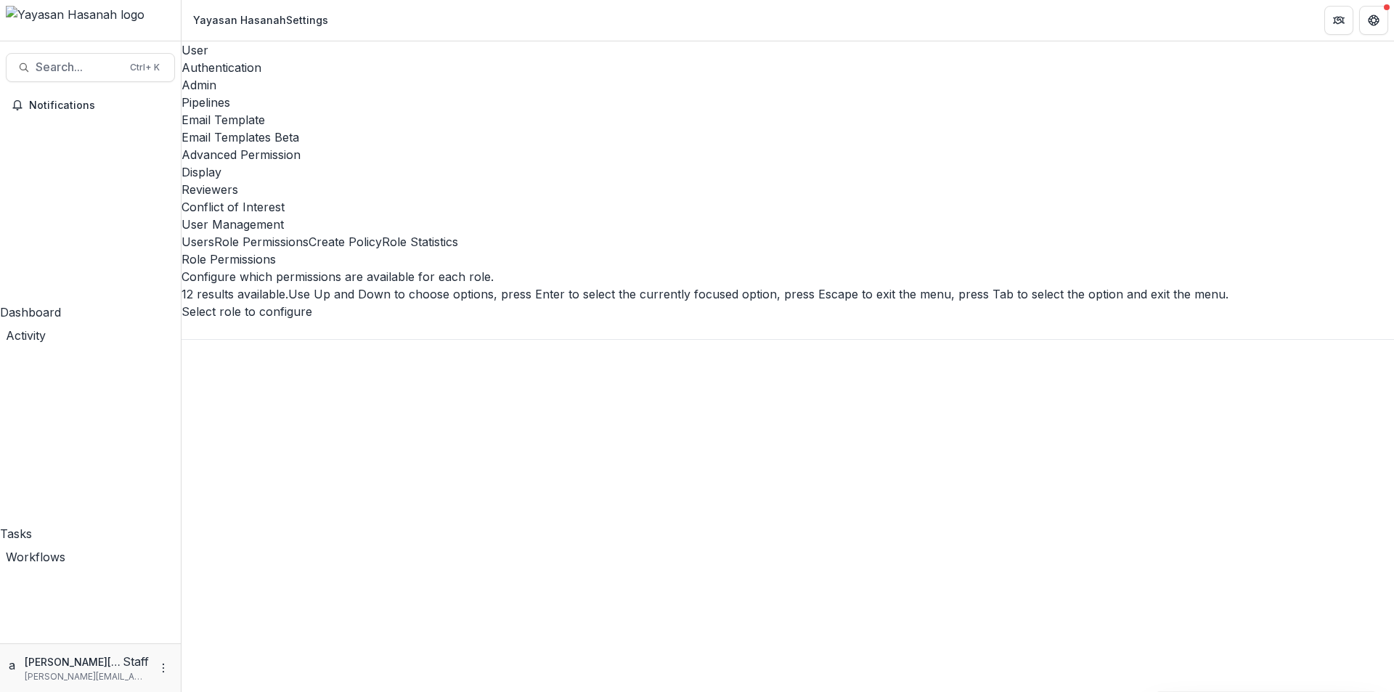
click at [720, 250] on h2 "Role Permissions" at bounding box center [788, 258] width 1213 height 17
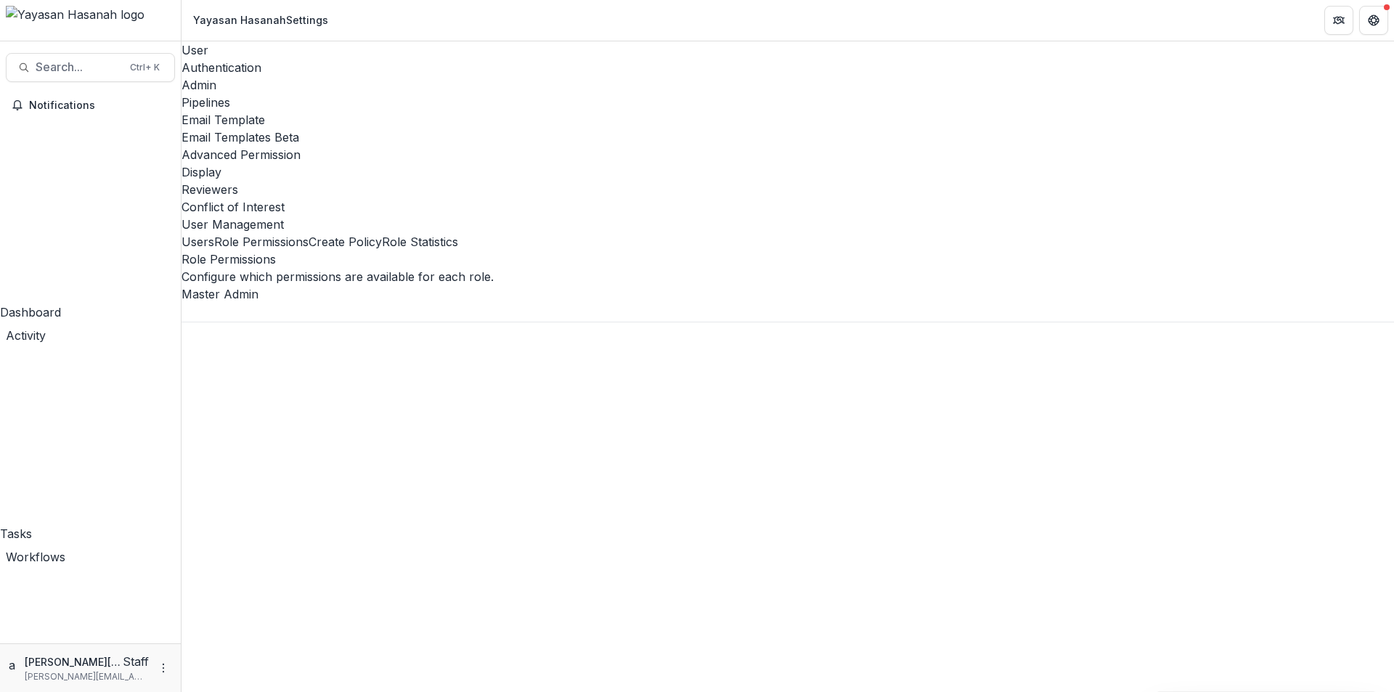
click at [698, 233] on div "Users Role Permissions Create Policy Role Statistics" at bounding box center [788, 241] width 1213 height 17
